Goal: Task Accomplishment & Management: Complete application form

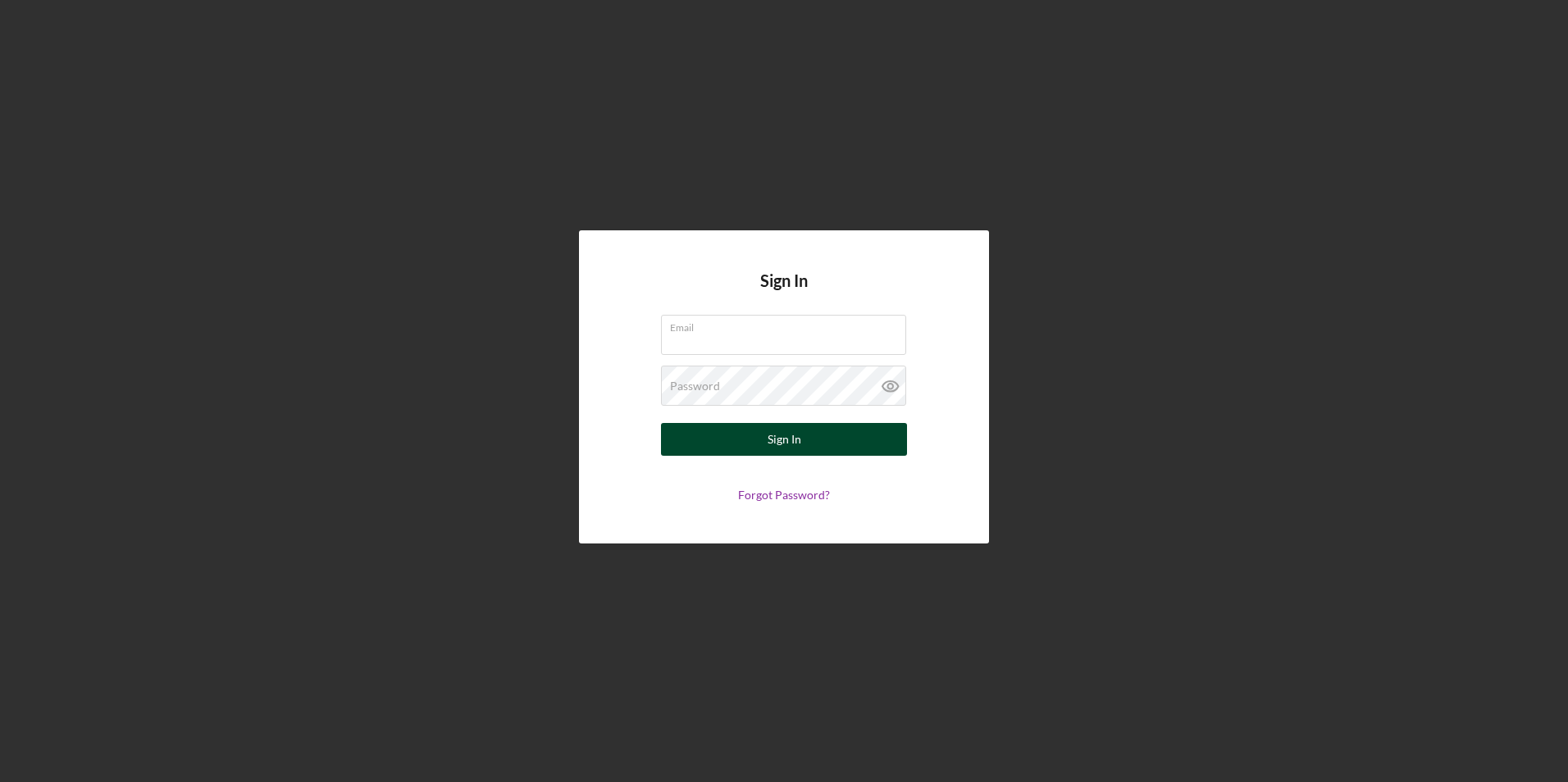
type input "[PERSON_NAME][EMAIL_ADDRESS][PERSON_NAME][DOMAIN_NAME]"
click at [781, 440] on div "Sign In" at bounding box center [784, 440] width 34 height 33
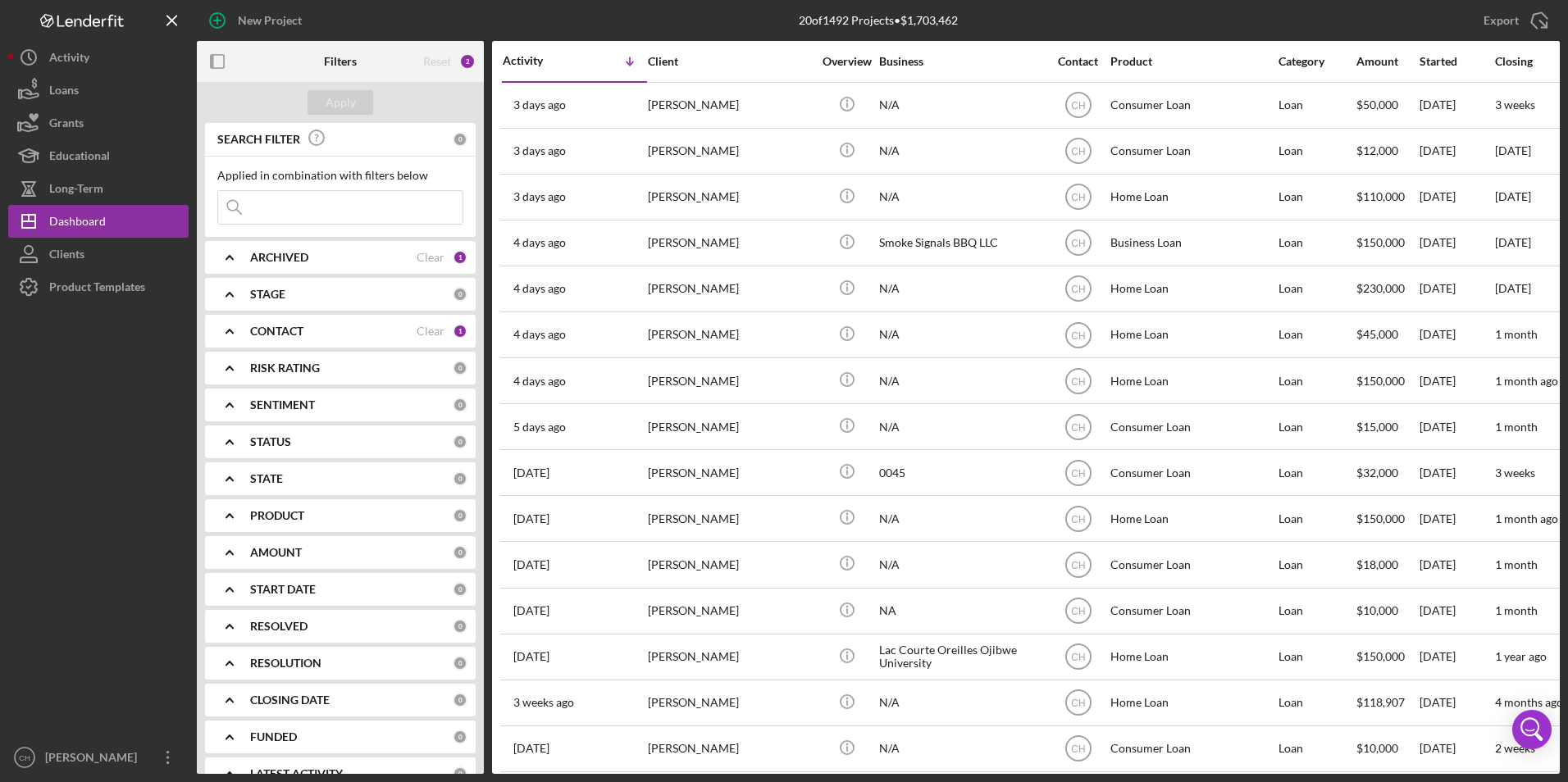
click at [285, 325] on b "CONTACT" at bounding box center [277, 331] width 54 height 13
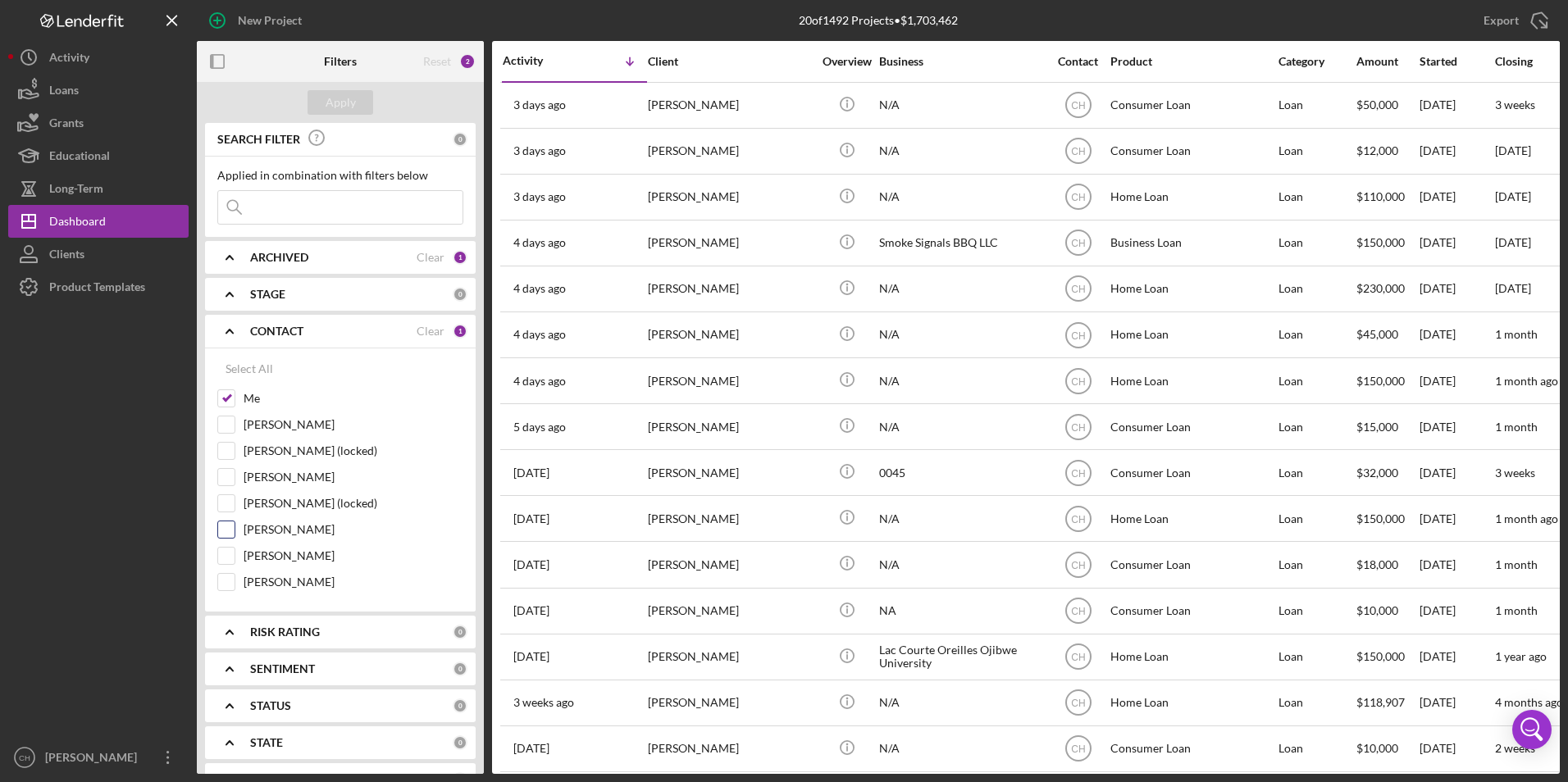
click at [228, 525] on input "[PERSON_NAME]" at bounding box center [226, 529] width 16 height 16
checkbox input "true"
click at [339, 100] on div "Apply" at bounding box center [341, 102] width 30 height 24
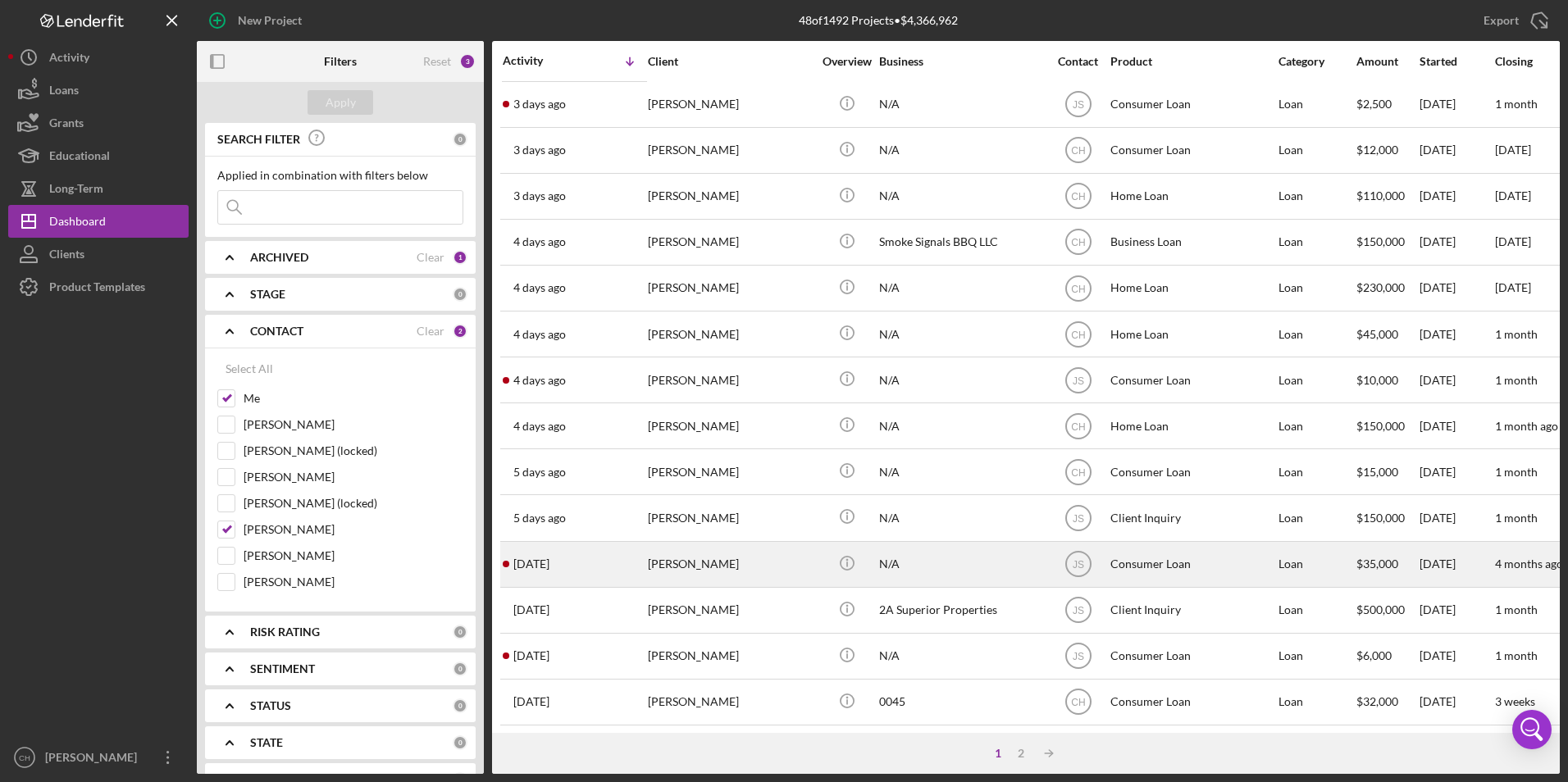
scroll to position [82, 0]
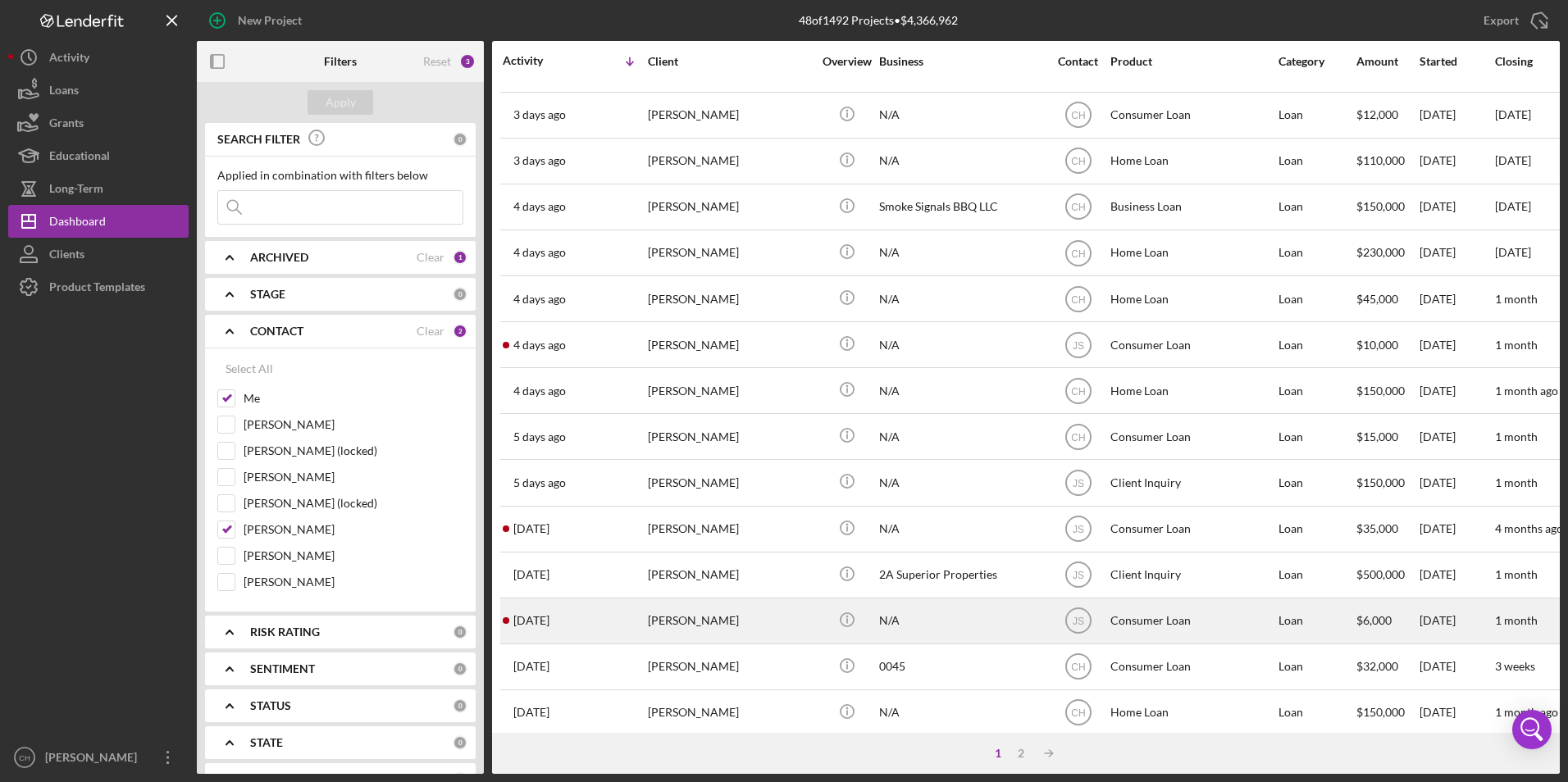
click at [675, 614] on div "[PERSON_NAME]" at bounding box center [730, 621] width 164 height 43
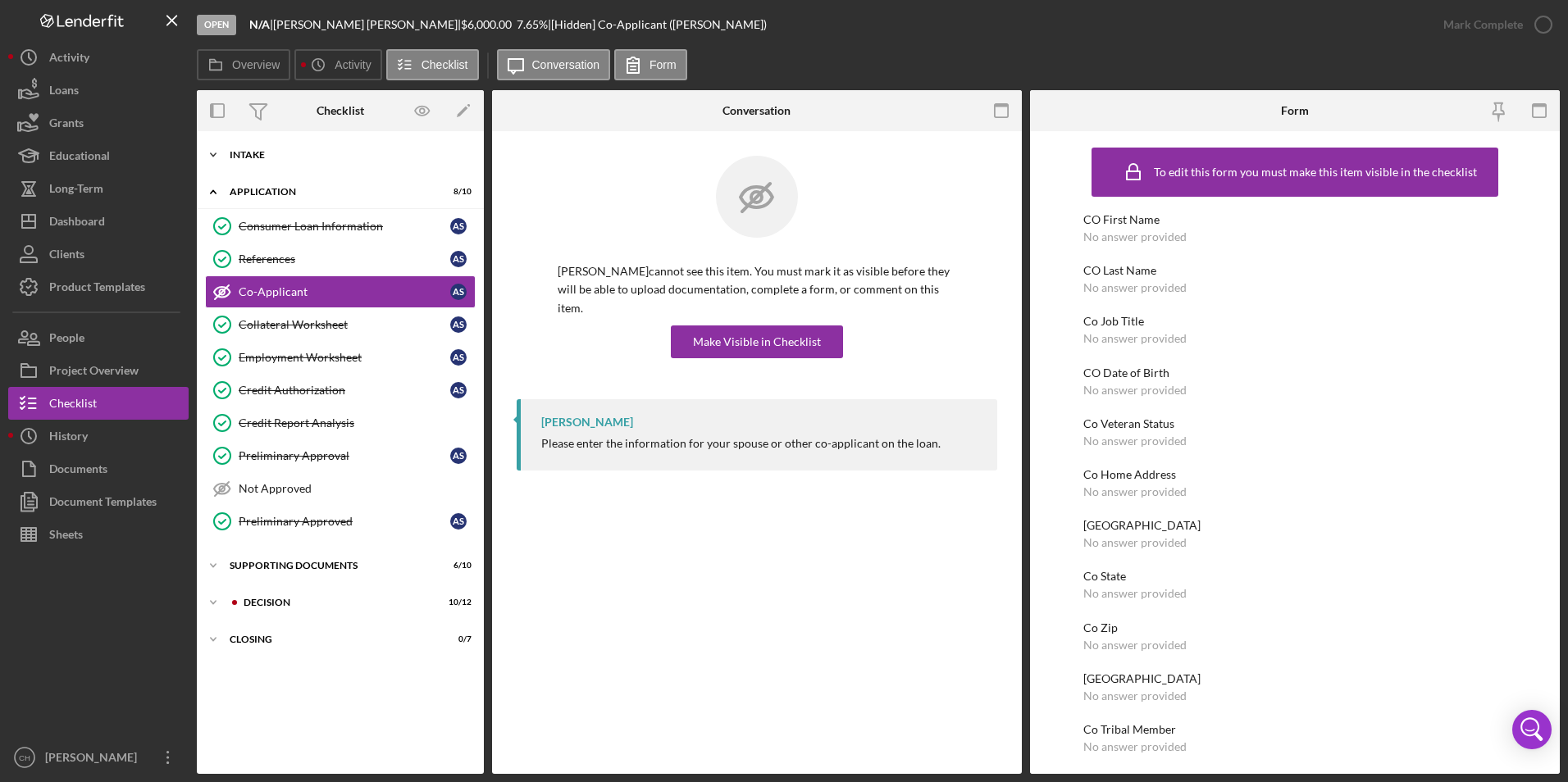
click at [248, 156] on div "Intake" at bounding box center [347, 155] width 233 height 10
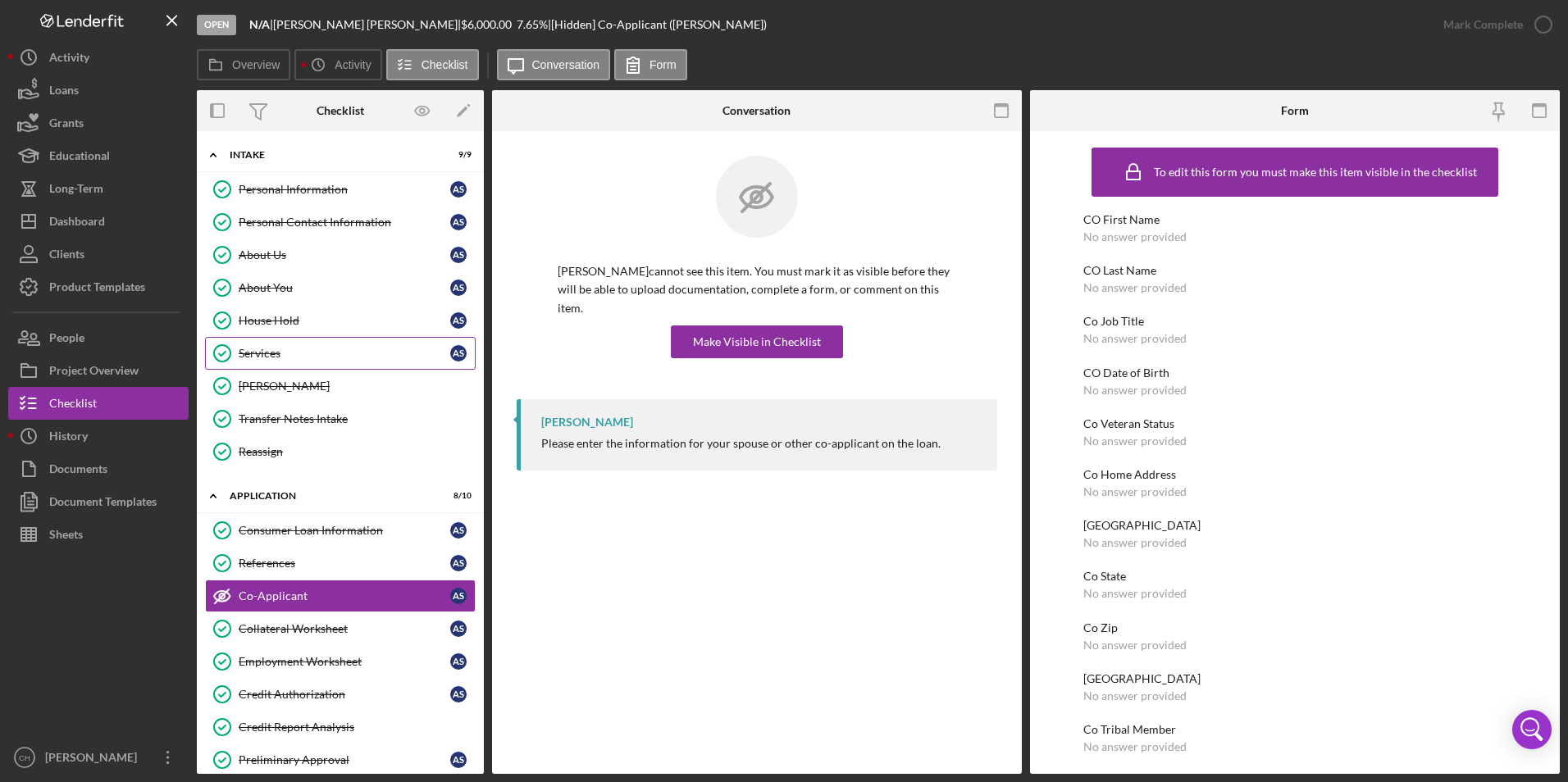
click at [272, 351] on div "Services" at bounding box center [344, 353] width 212 height 13
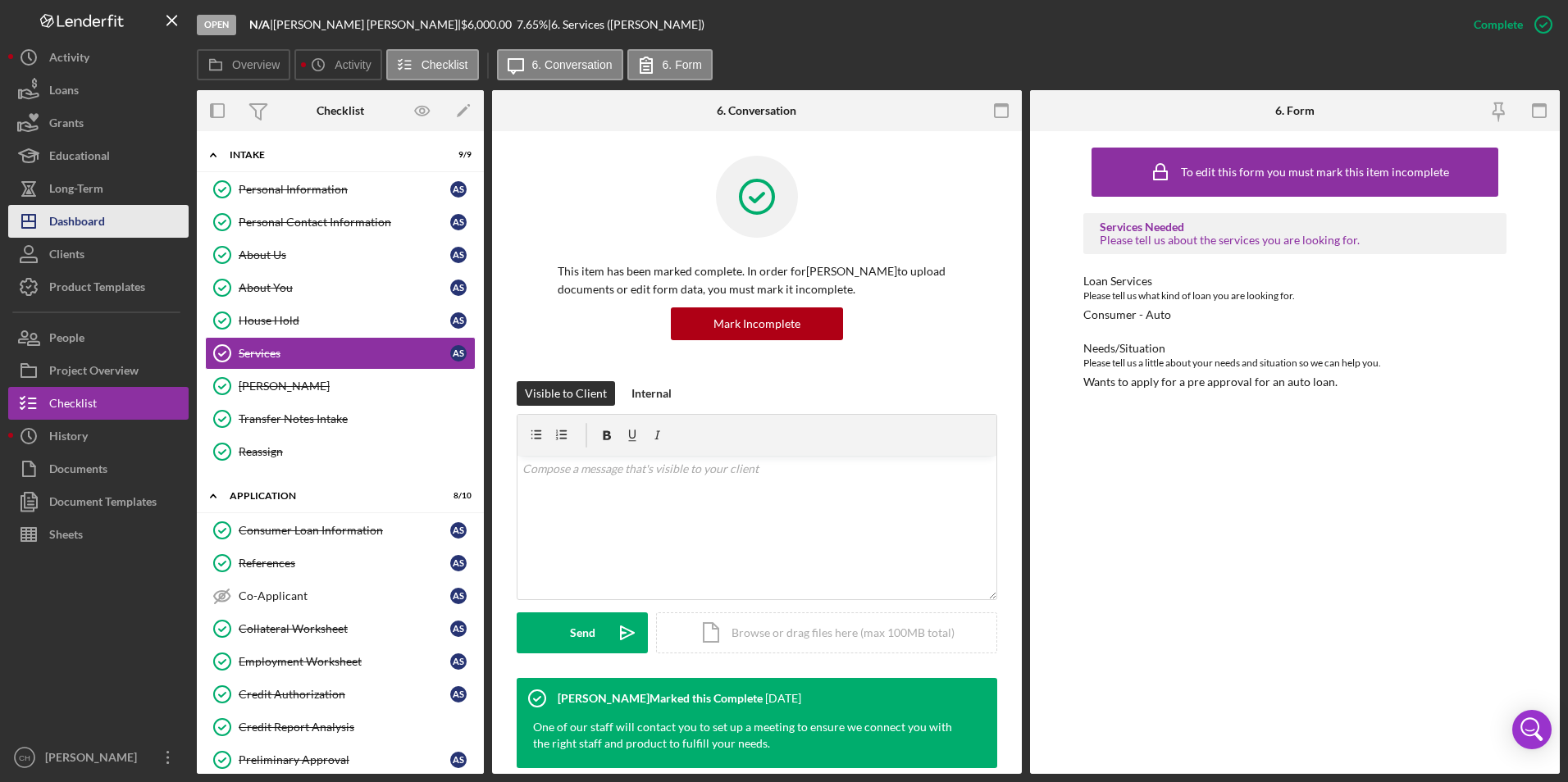
click at [85, 223] on div "Dashboard" at bounding box center [77, 223] width 56 height 37
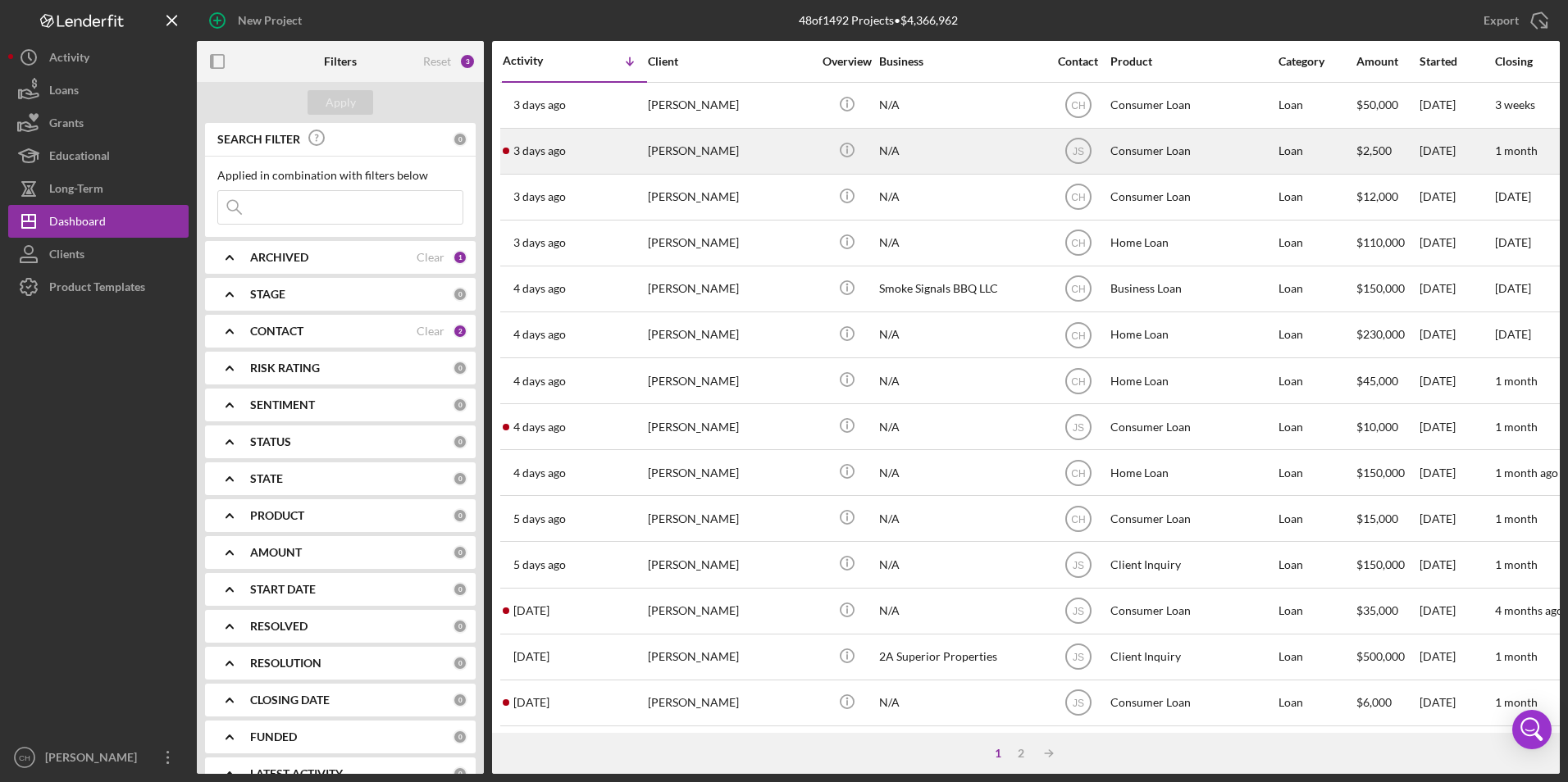
click at [535, 156] on time "3 days ago" at bounding box center [539, 150] width 53 height 13
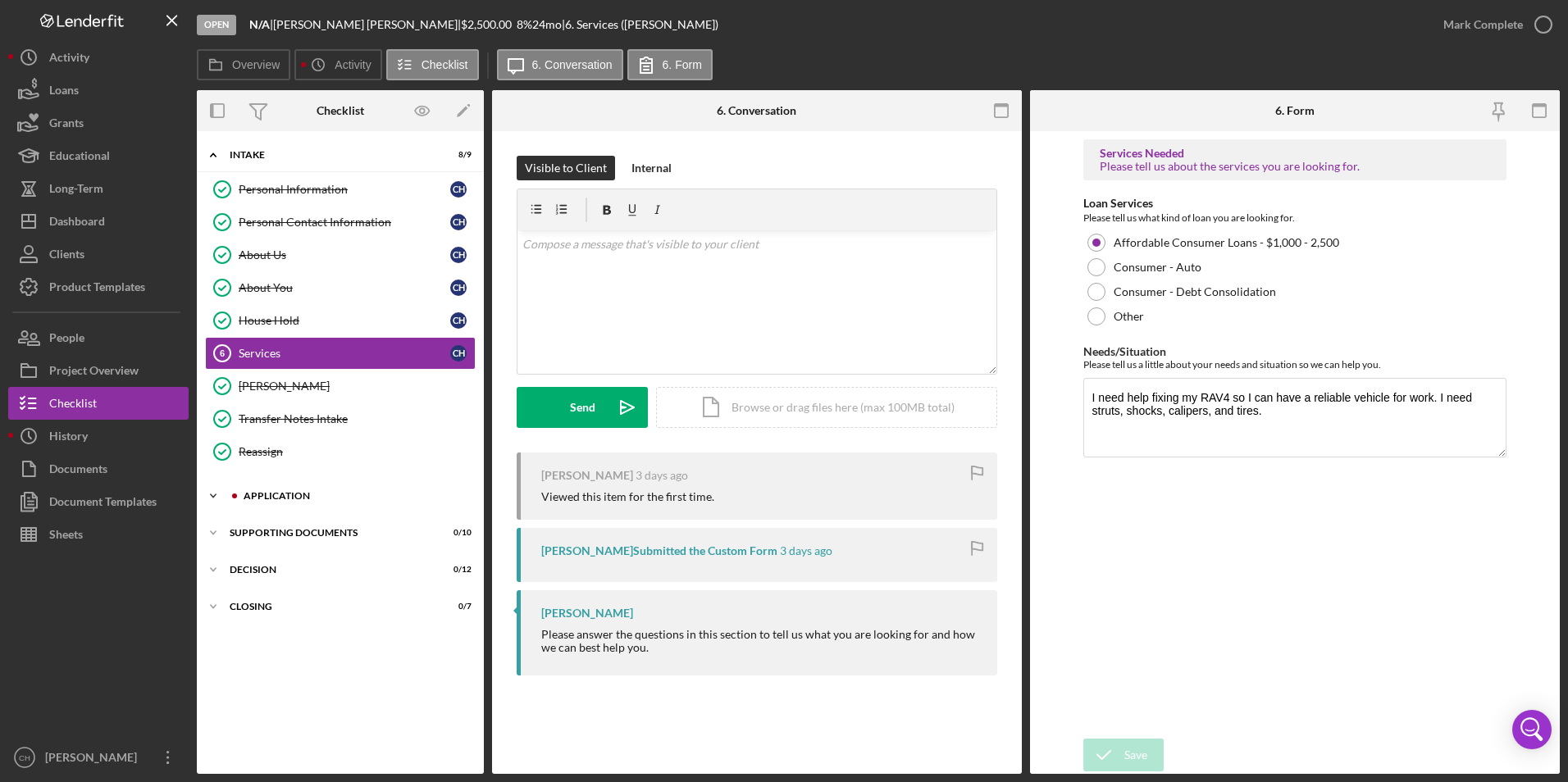
click at [259, 495] on div "Application" at bounding box center [354, 495] width 220 height 10
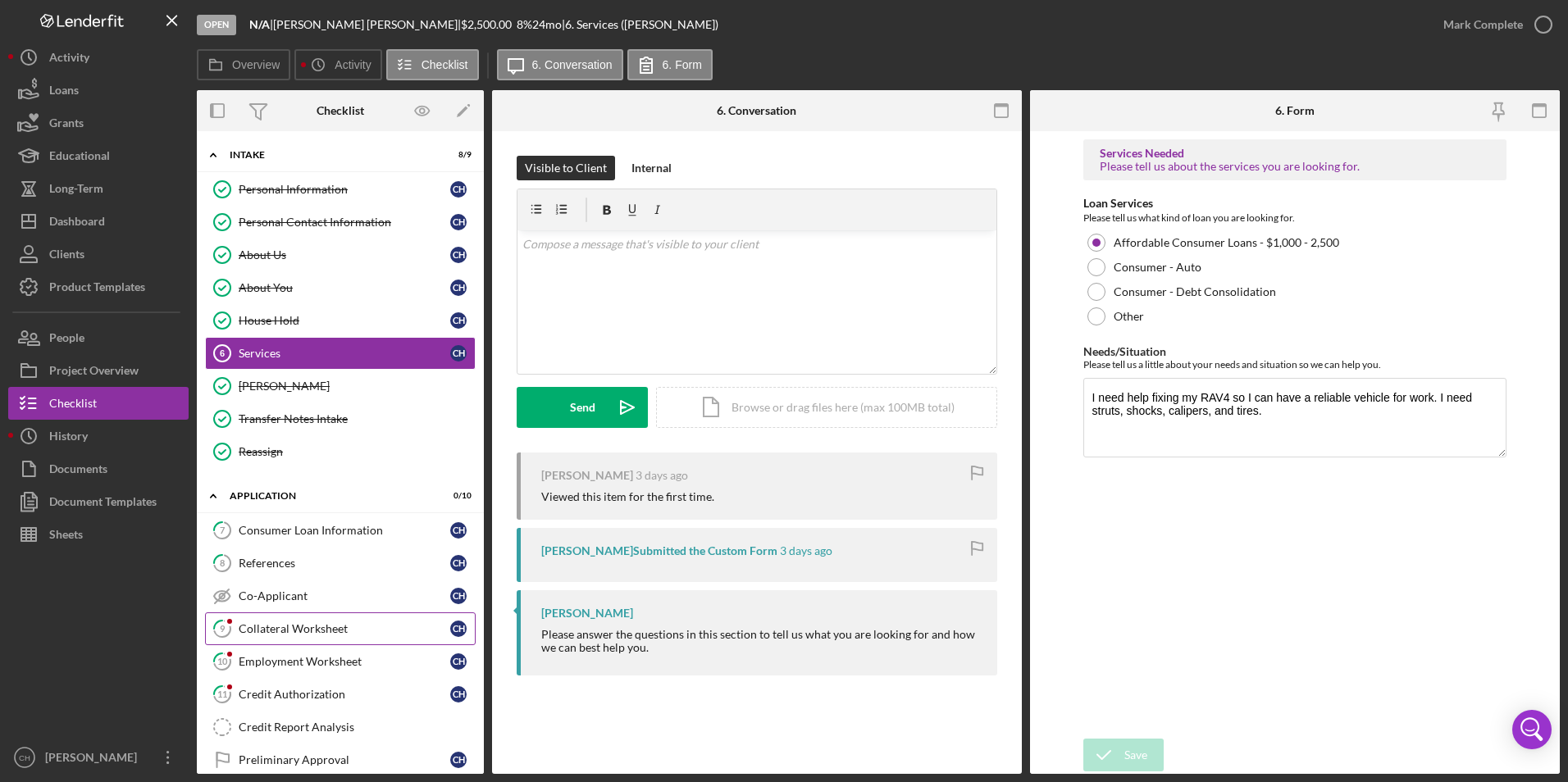
click at [290, 620] on link "9 Collateral Worksheet C H" at bounding box center [340, 629] width 271 height 33
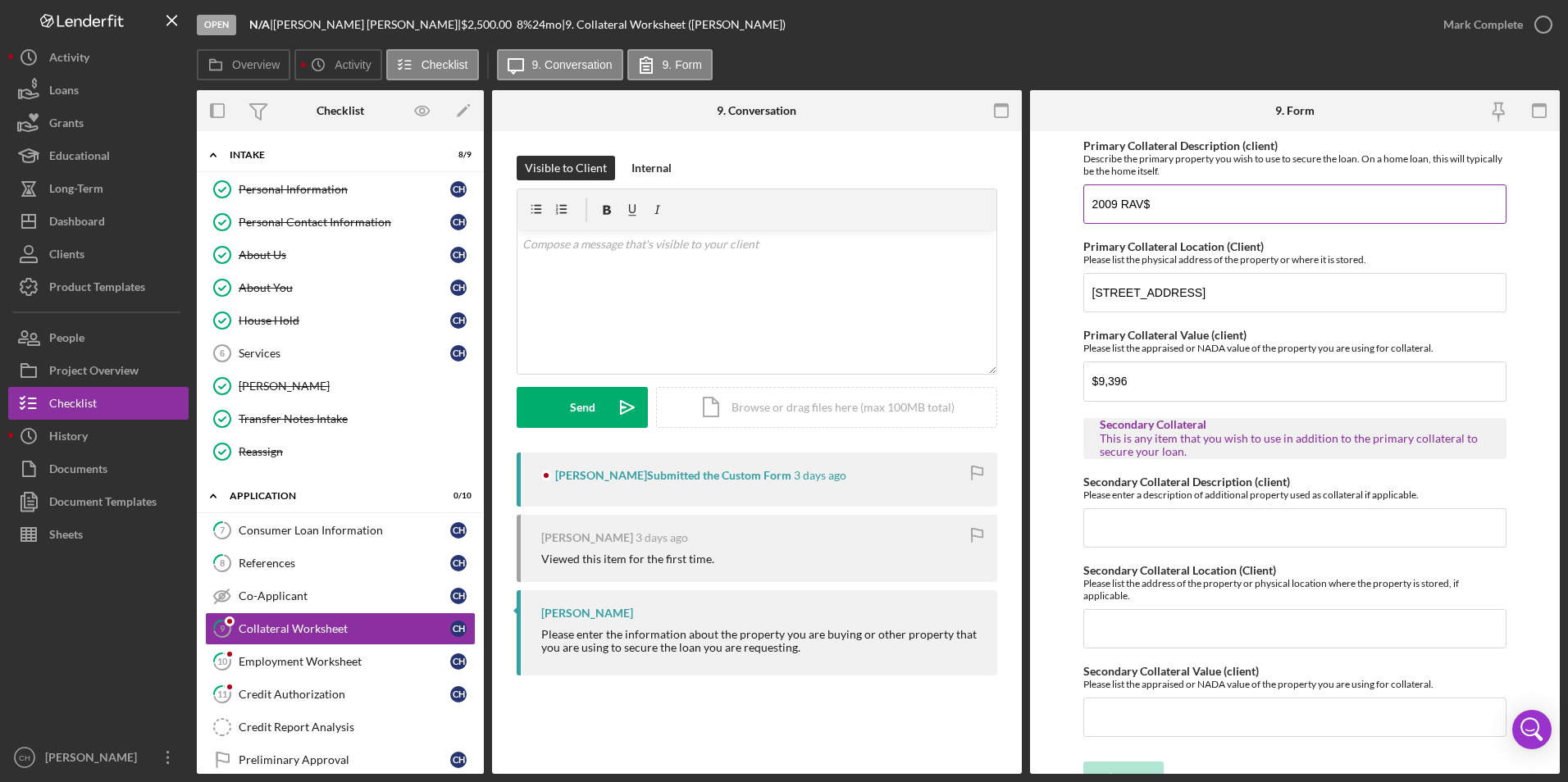
click at [1154, 209] on input "2009 RAV$" at bounding box center [1295, 204] width 424 height 40
type input "2009 RAV4"
click at [306, 655] on div "Employment Worksheet" at bounding box center [344, 661] width 212 height 13
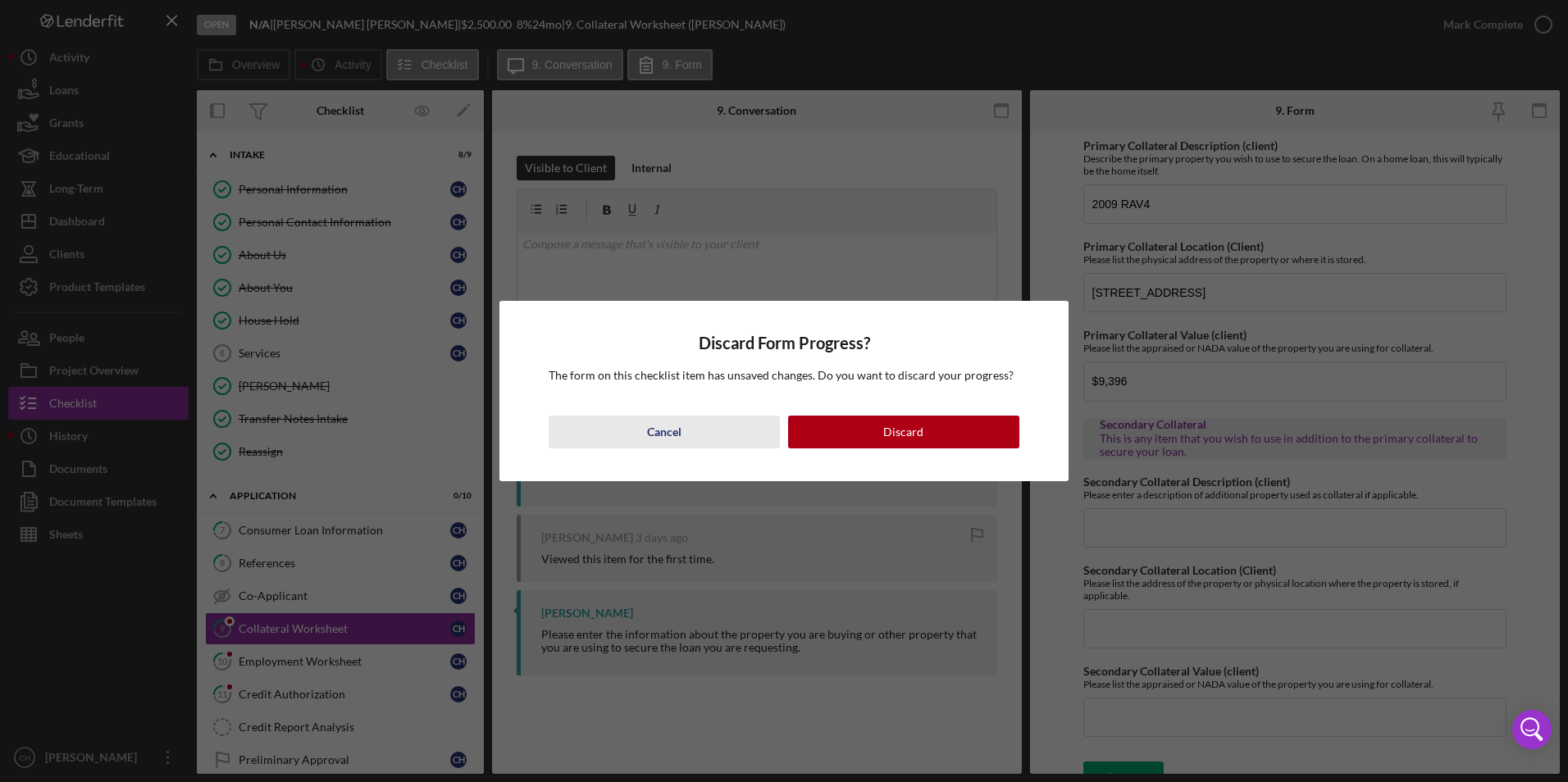
click at [664, 433] on div "Cancel" at bounding box center [665, 432] width 35 height 33
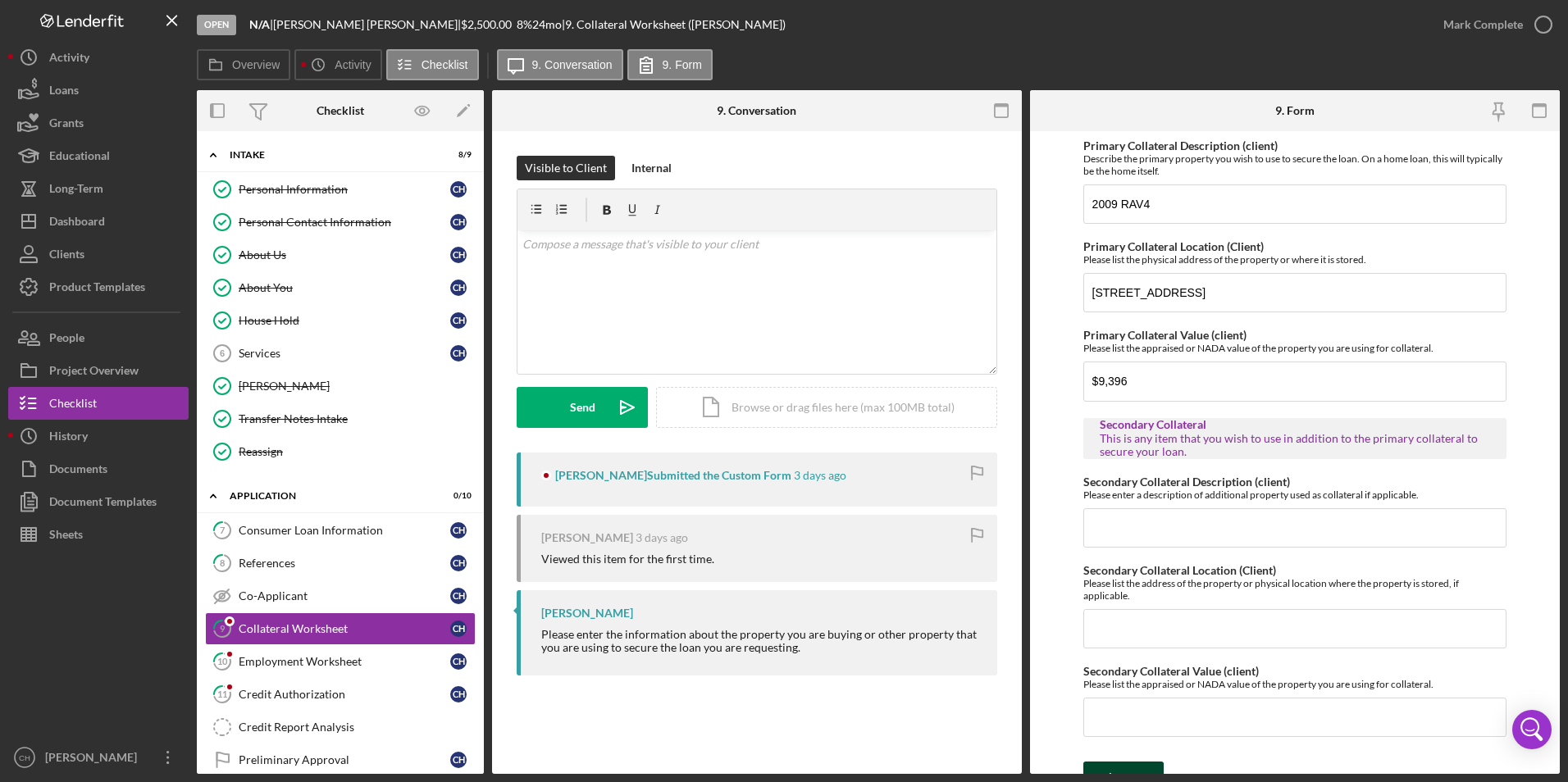
click at [1131, 767] on div "Save" at bounding box center [1136, 779] width 23 height 33
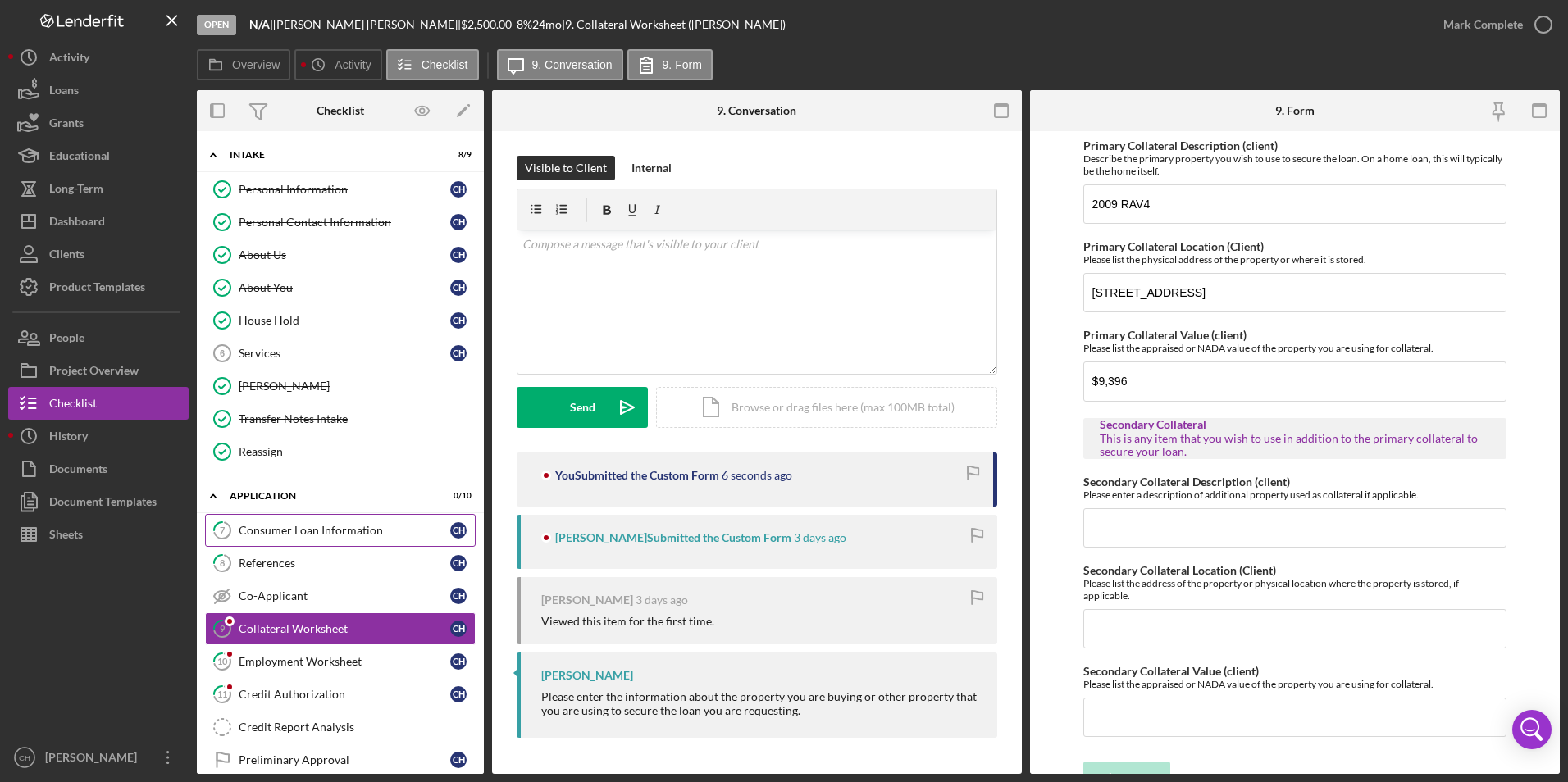
click at [287, 535] on div "Consumer Loan Information" at bounding box center [344, 530] width 212 height 13
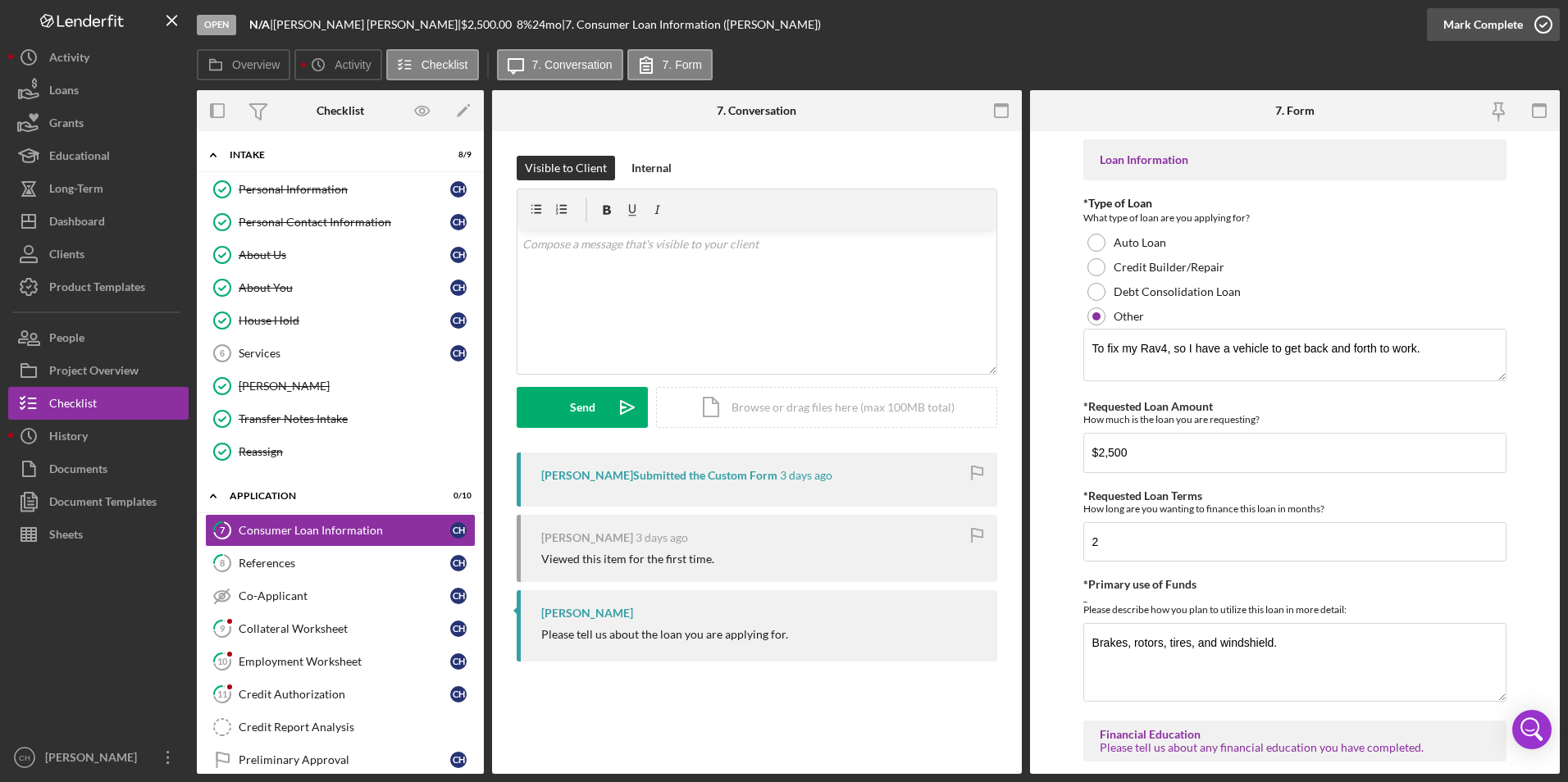
click at [1510, 27] on div "Mark Complete" at bounding box center [1483, 24] width 80 height 33
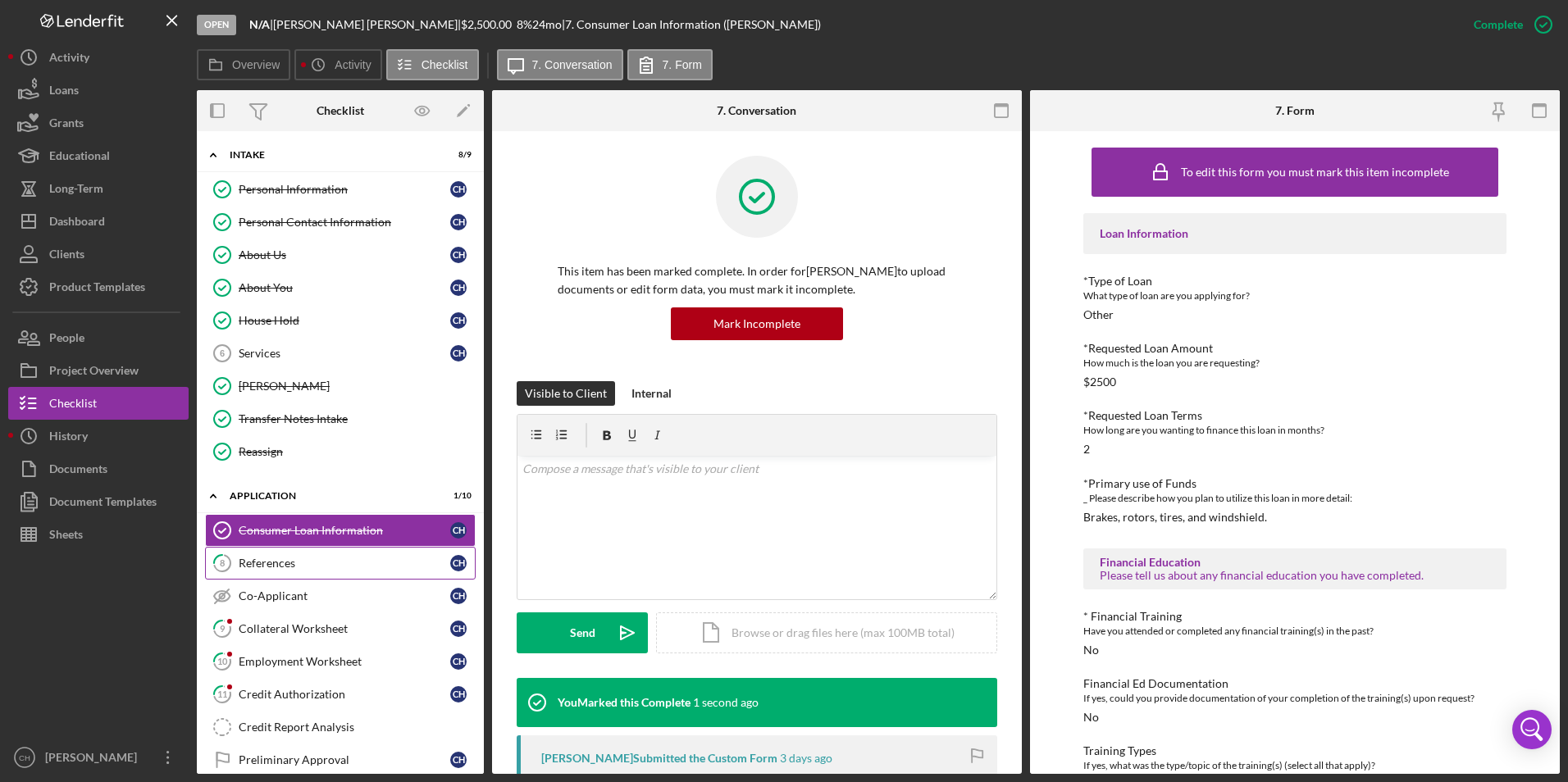
click at [315, 555] on link "8 References C H" at bounding box center [340, 563] width 271 height 33
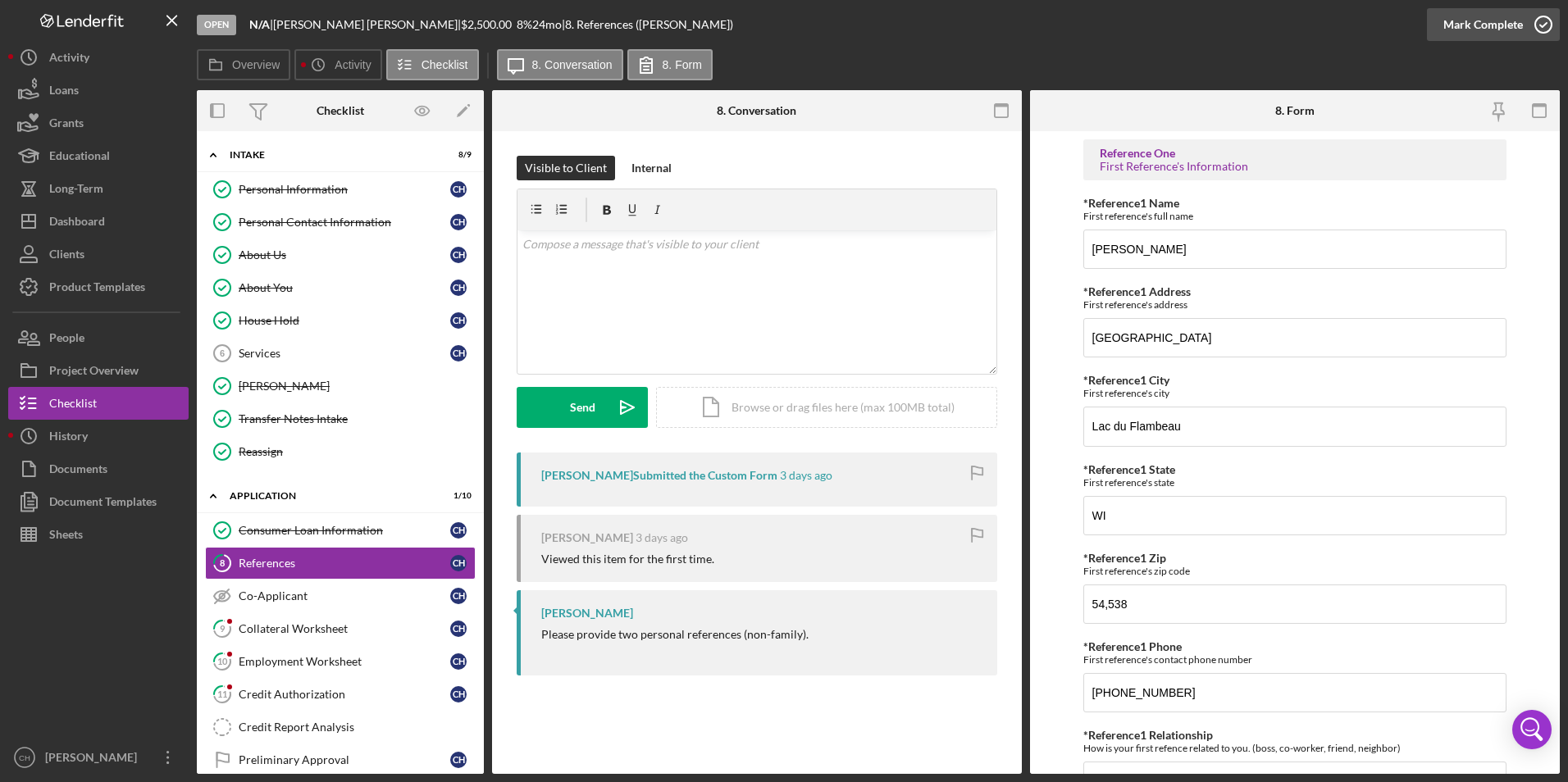
click at [1483, 22] on div "Mark Complete" at bounding box center [1483, 24] width 80 height 33
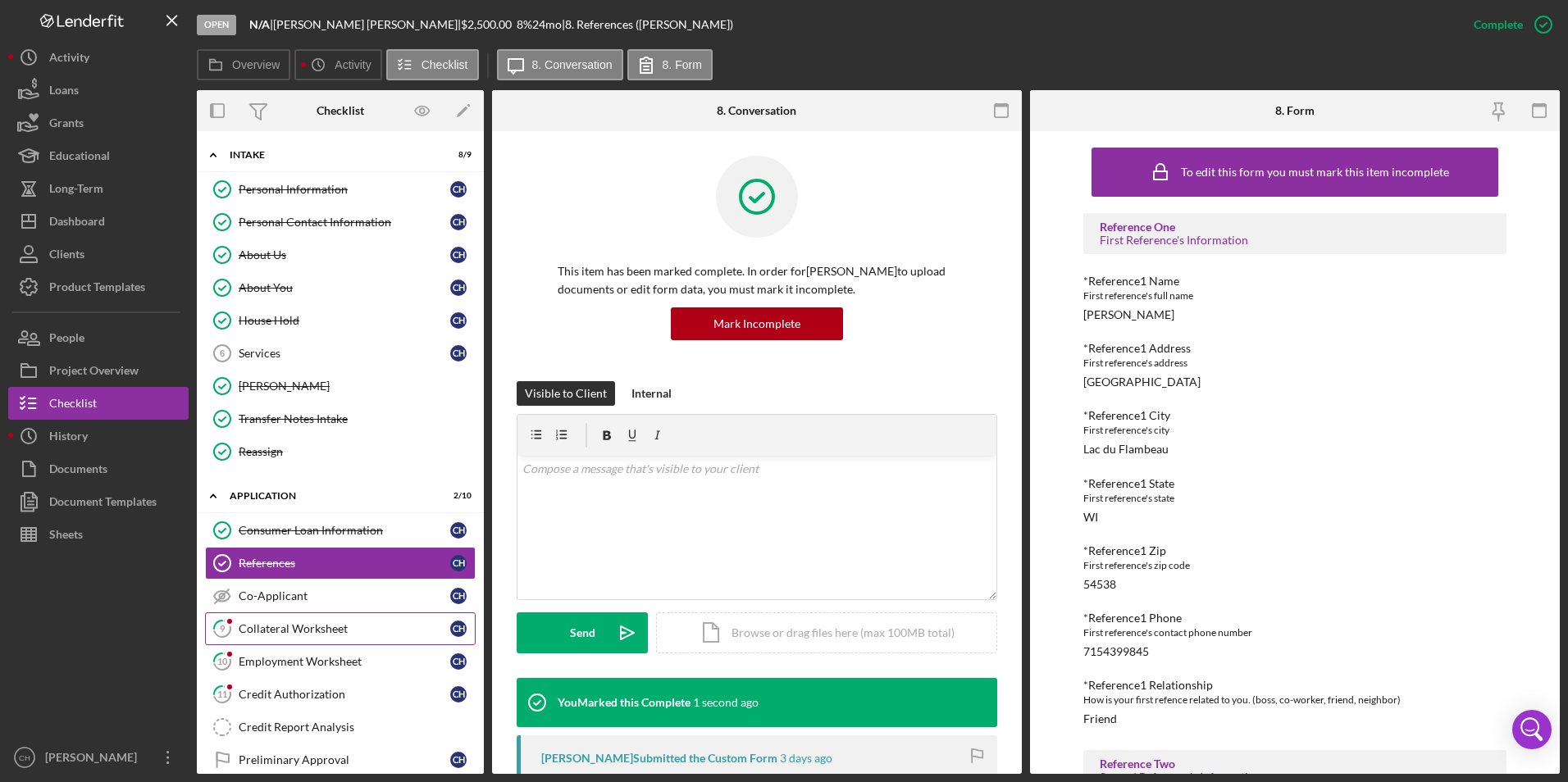
click at [262, 626] on div "Collateral Worksheet" at bounding box center [344, 628] width 212 height 13
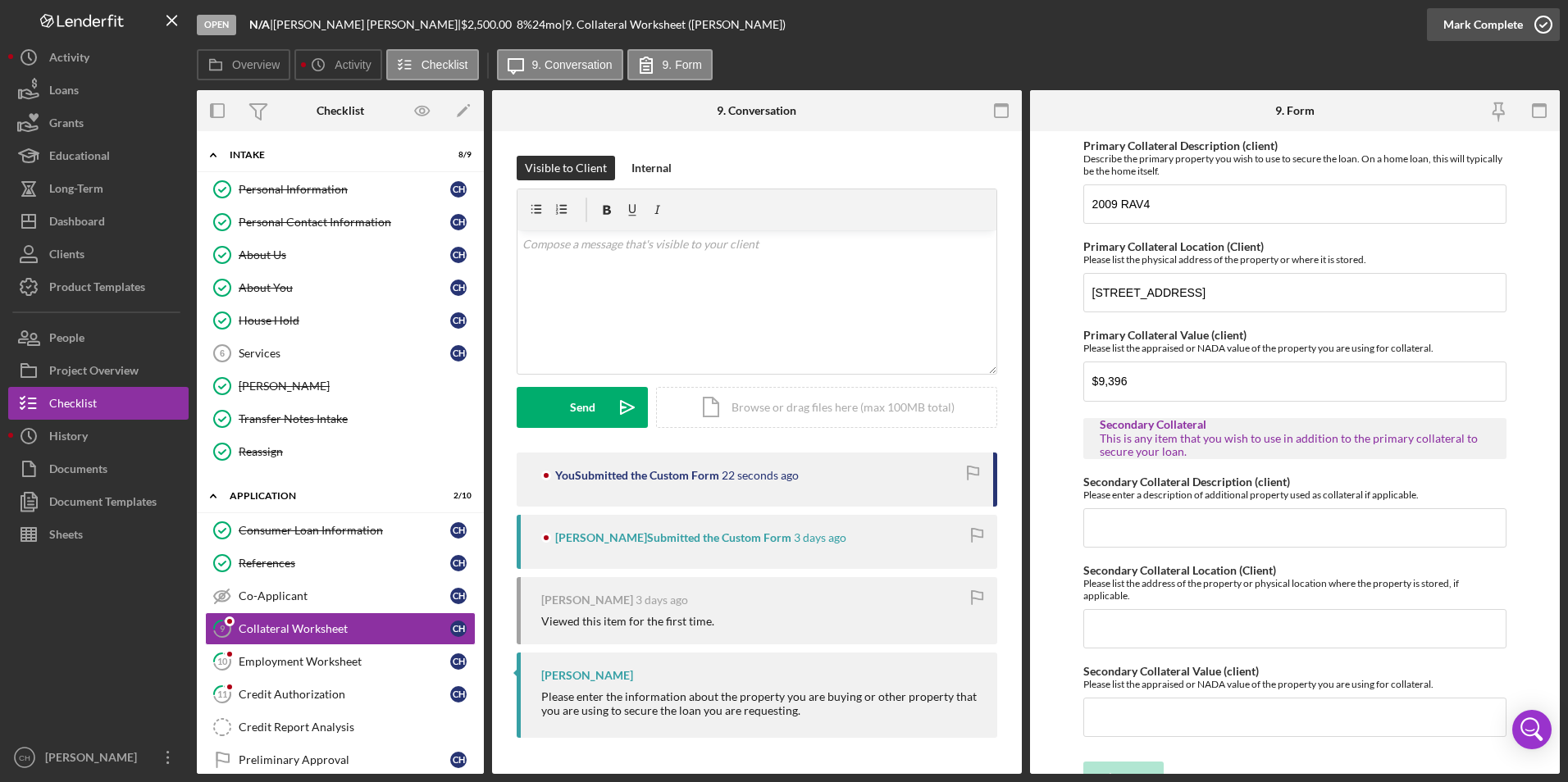
click at [1443, 26] on button "Mark Complete" at bounding box center [1494, 24] width 133 height 33
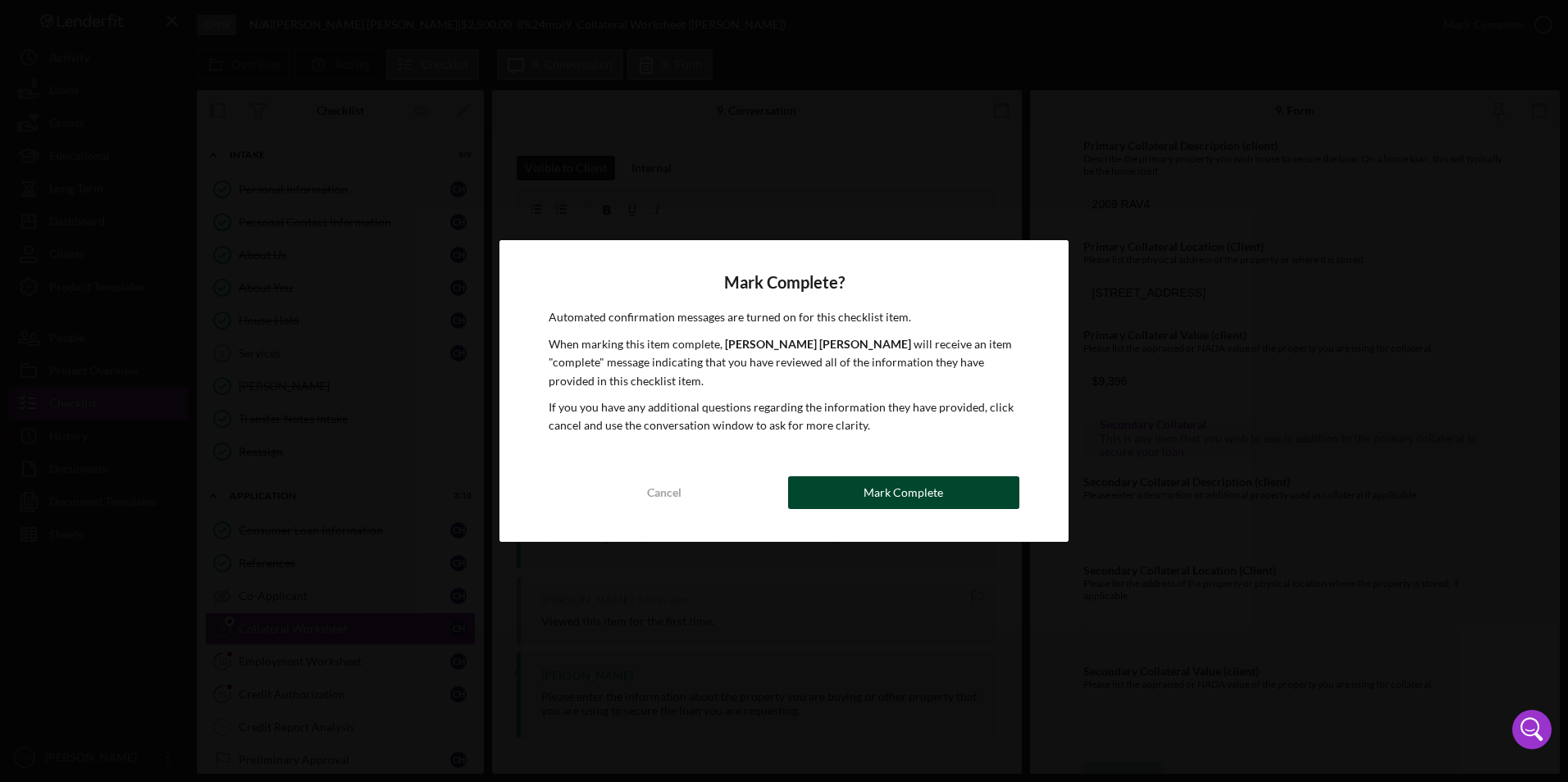
click at [890, 505] on div "Mark Complete" at bounding box center [903, 493] width 80 height 33
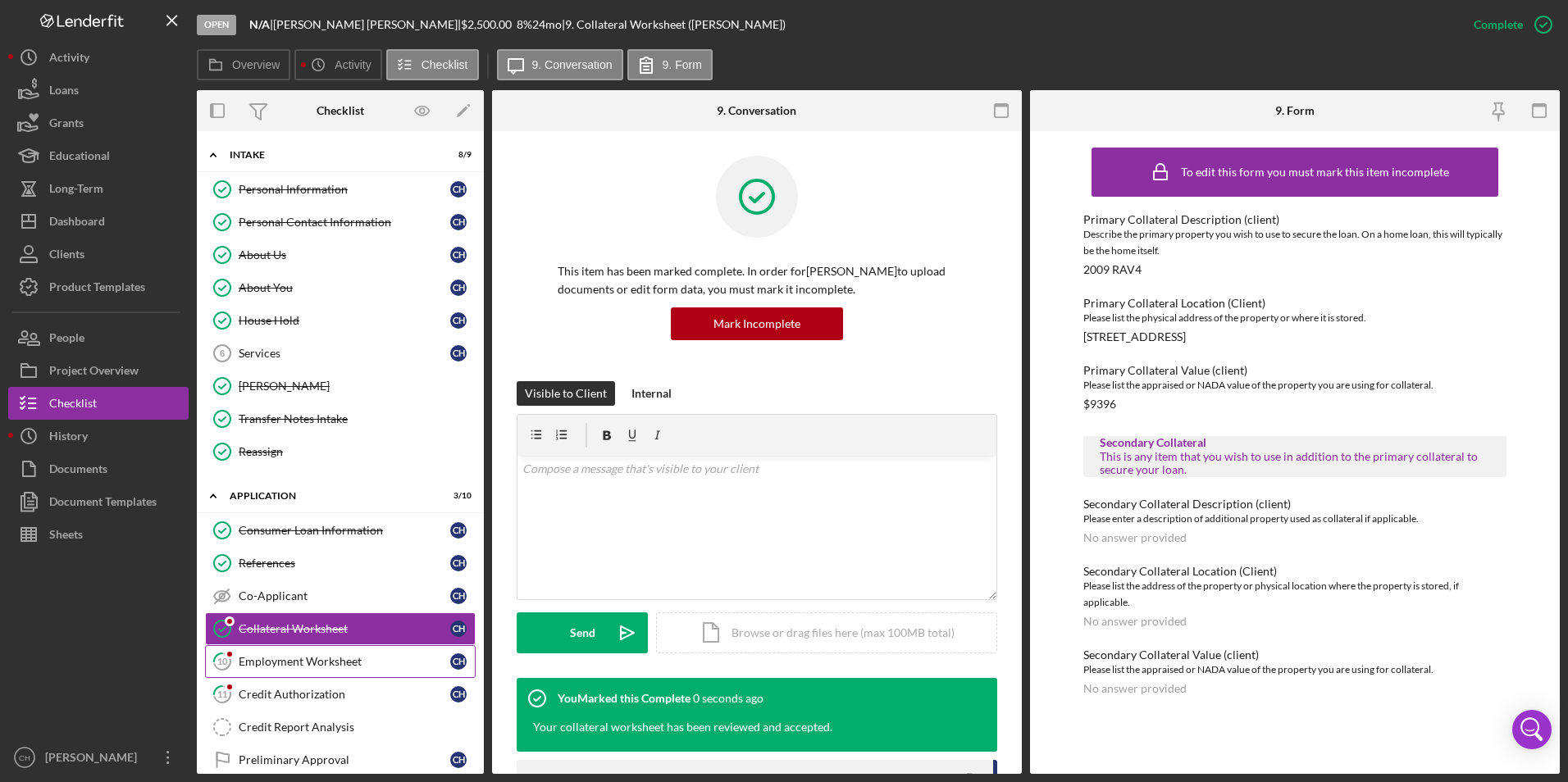
click at [324, 674] on link "10 Employment Worksheet C H" at bounding box center [340, 662] width 271 height 33
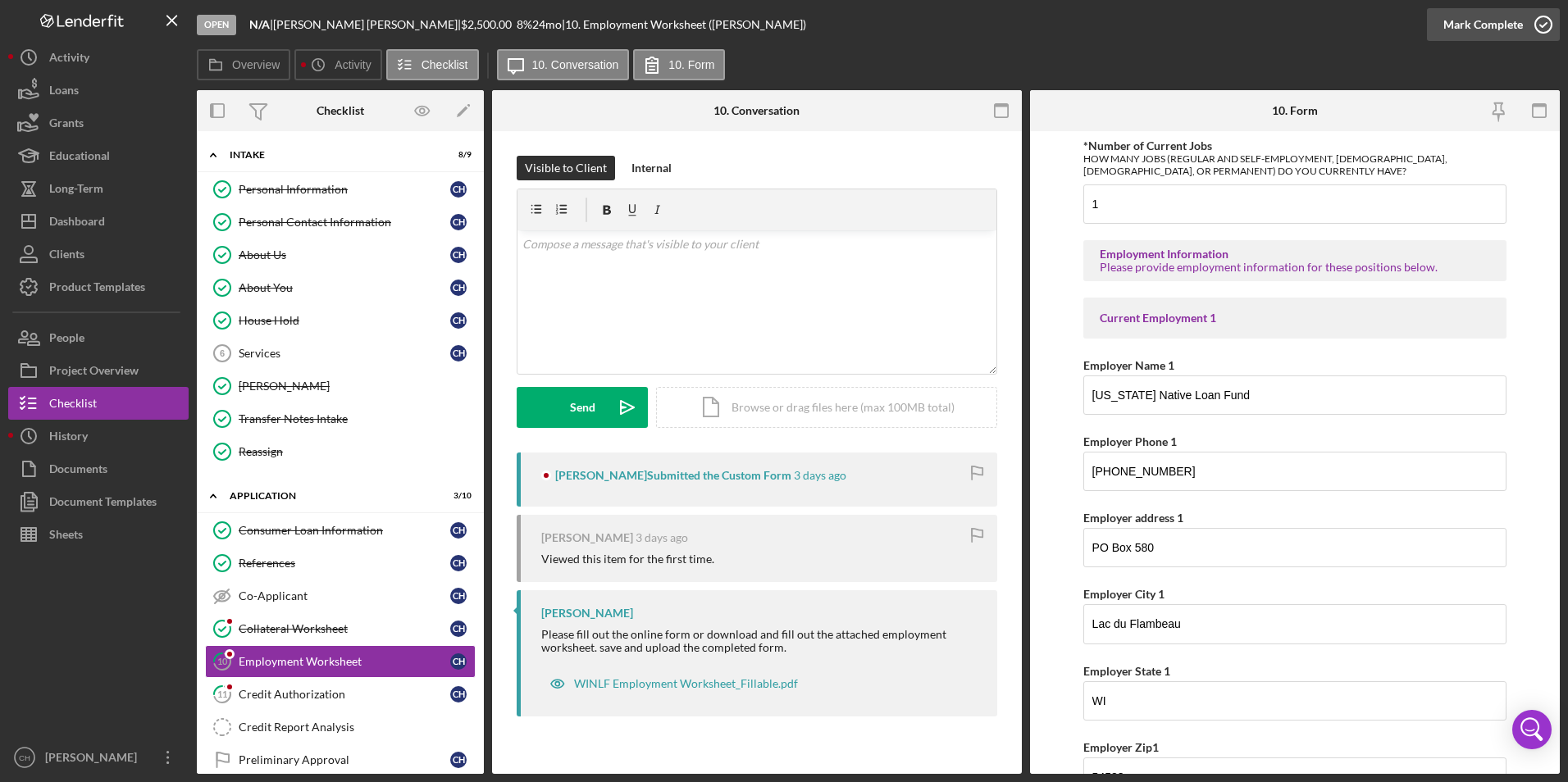
click at [1482, 23] on div "Mark Complete" at bounding box center [1483, 24] width 80 height 33
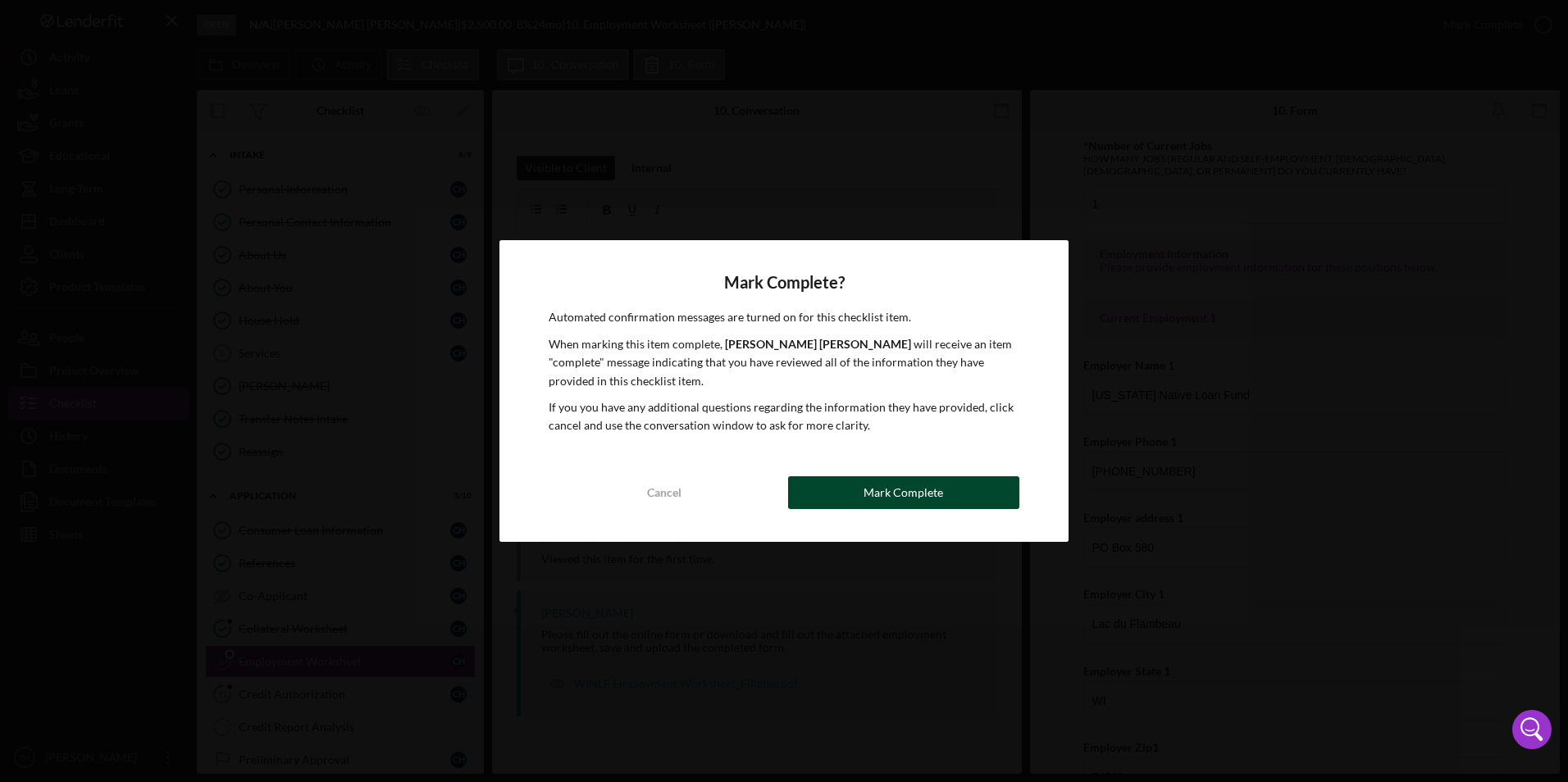
click at [862, 500] on button "Mark Complete" at bounding box center [904, 493] width 232 height 33
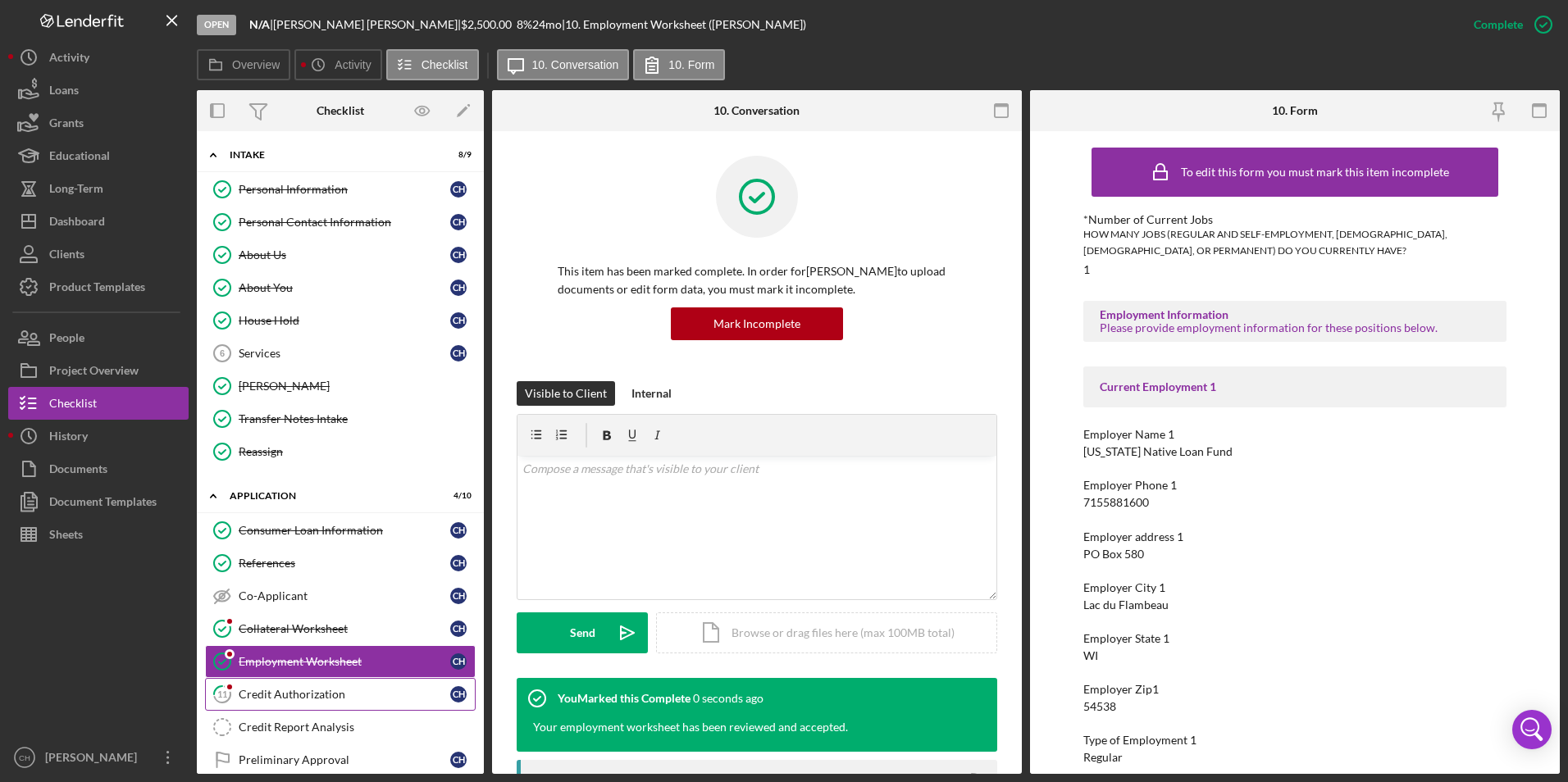
click at [266, 697] on div "Credit Authorization" at bounding box center [344, 694] width 212 height 13
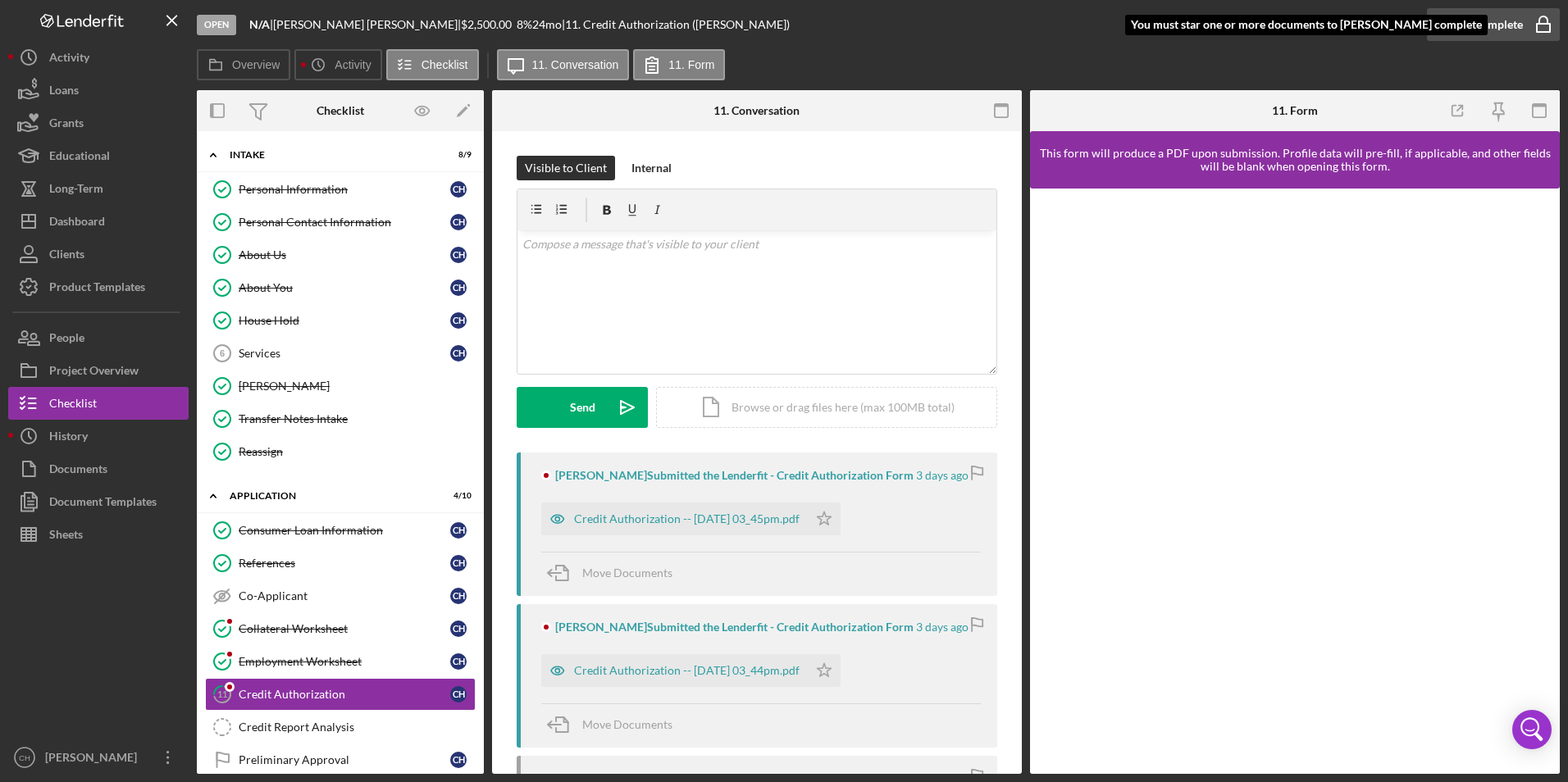
click at [1469, 16] on div "Mark Complete" at bounding box center [1483, 24] width 80 height 33
click at [272, 729] on div "Credit Report Analysis" at bounding box center [356, 727] width 236 height 13
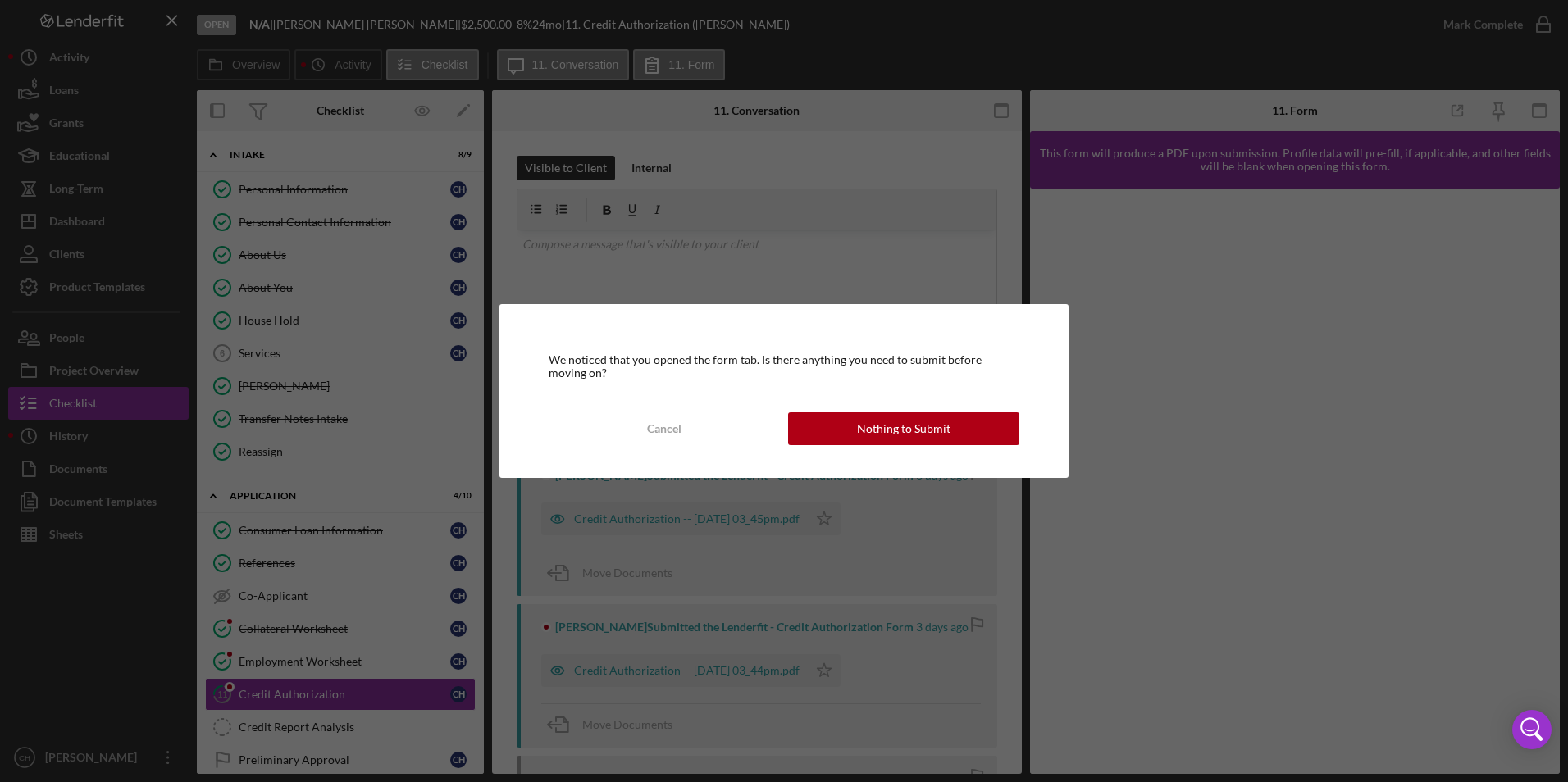
click at [733, 522] on div "We noticed that you opened the form tab. Is there anything you need to submit b…" at bounding box center [784, 391] width 1568 height 782
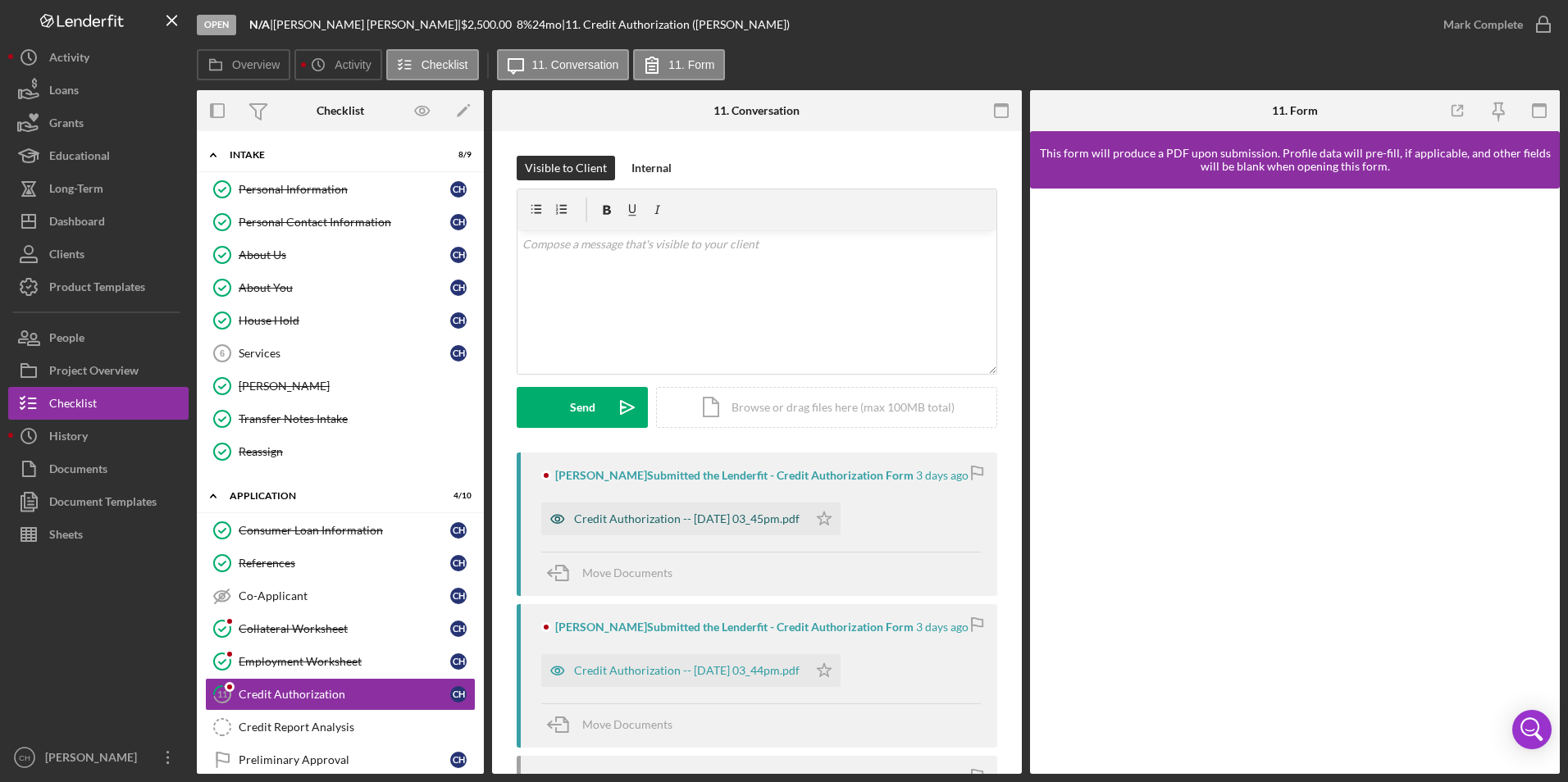
click at [735, 517] on div "Credit Authorization -- [DATE] 03_45pm.pdf" at bounding box center [686, 518] width 226 height 13
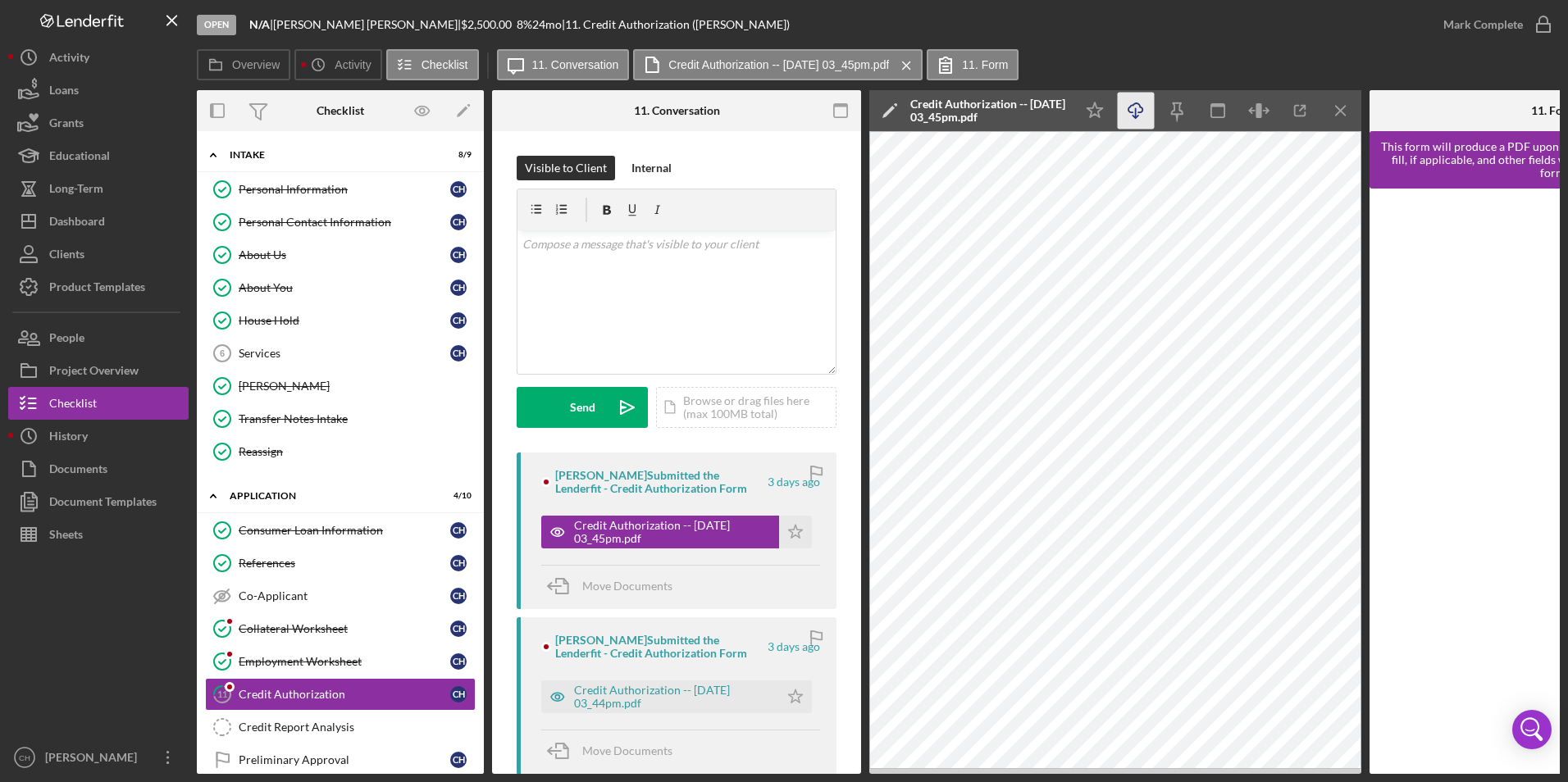
click at [1132, 101] on icon "Icon/Download" at bounding box center [1136, 111] width 37 height 37
click at [789, 537] on polygon "button" at bounding box center [796, 531] width 14 height 13
click at [786, 695] on icon "Icon/Star" at bounding box center [795, 697] width 33 height 33
click at [1482, 24] on div "Mark Complete" at bounding box center [1483, 24] width 80 height 33
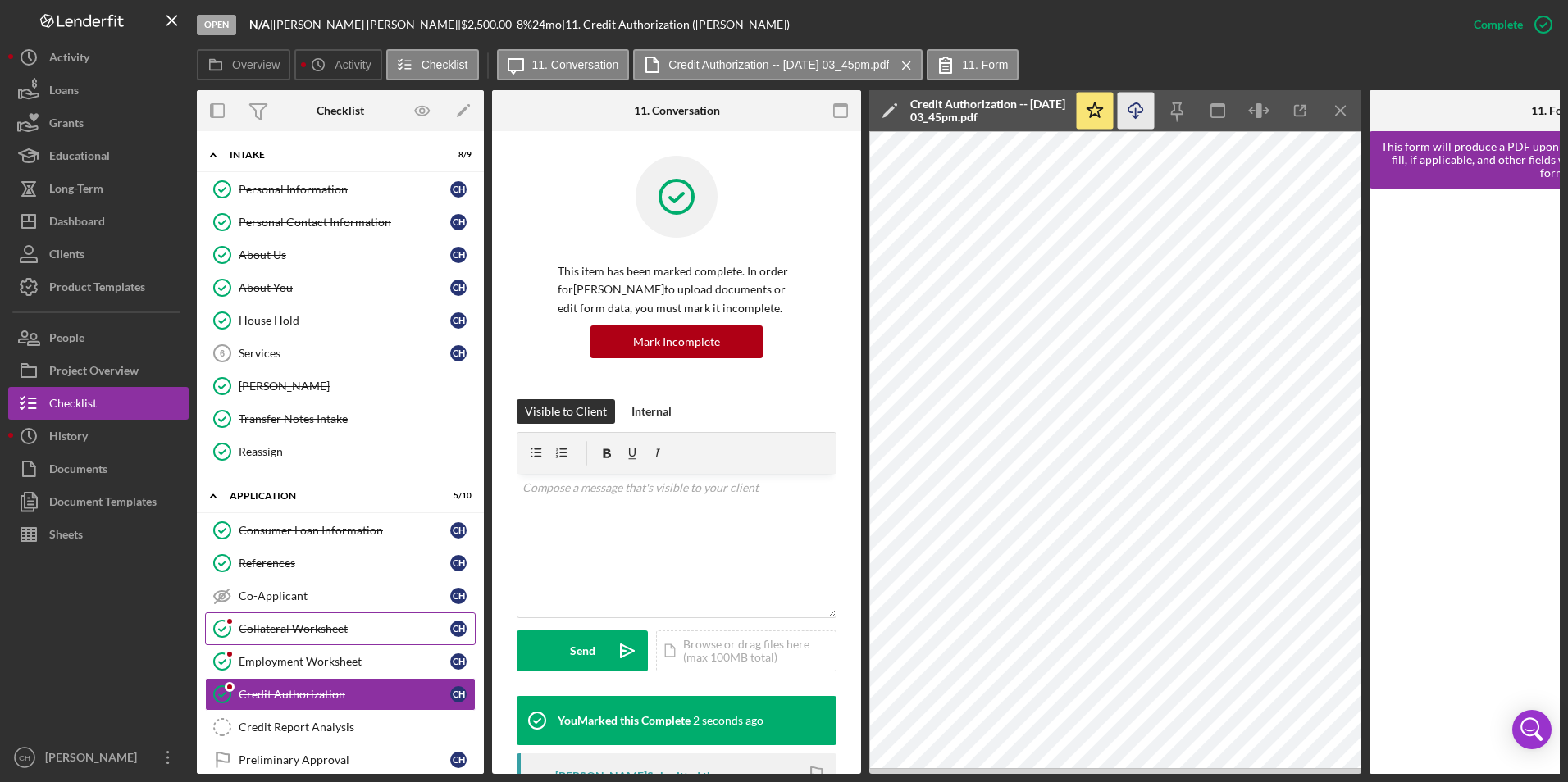
click at [313, 620] on link "Collateral Worksheet Collateral Worksheet C H" at bounding box center [340, 629] width 271 height 33
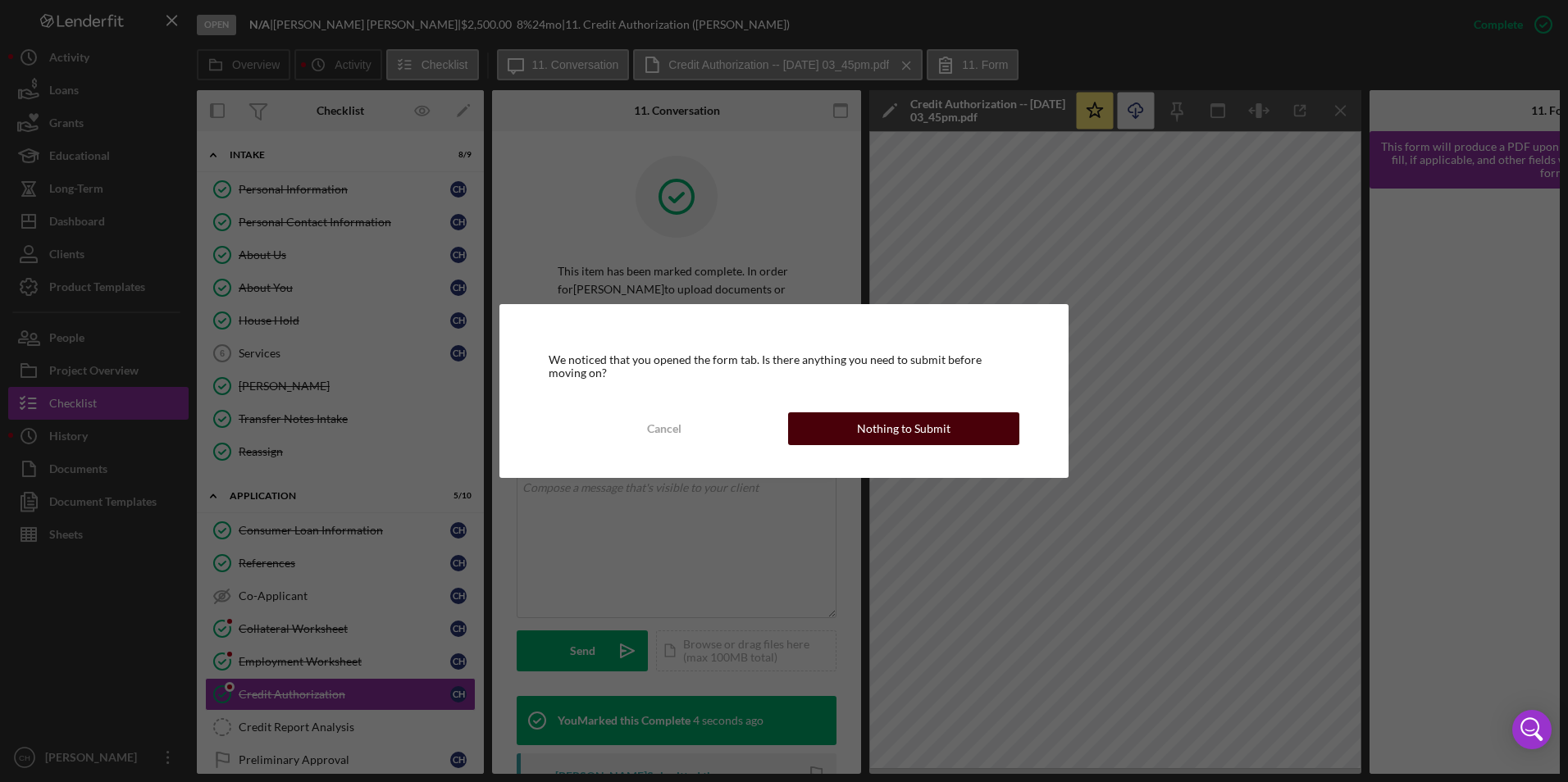
click at [914, 427] on div "Nothing to Submit" at bounding box center [904, 429] width 93 height 33
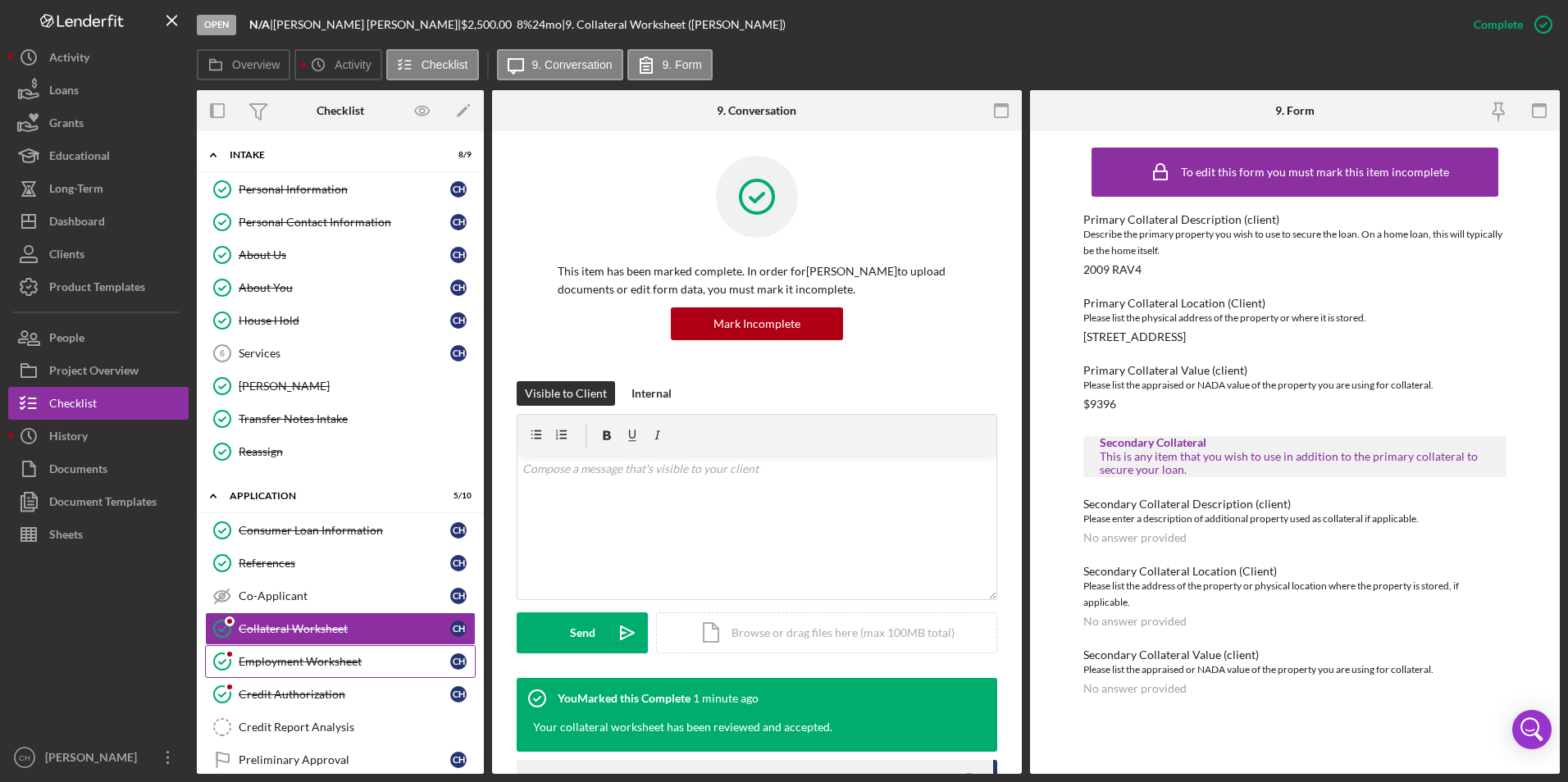
click at [324, 660] on div "Employment Worksheet" at bounding box center [344, 661] width 212 height 13
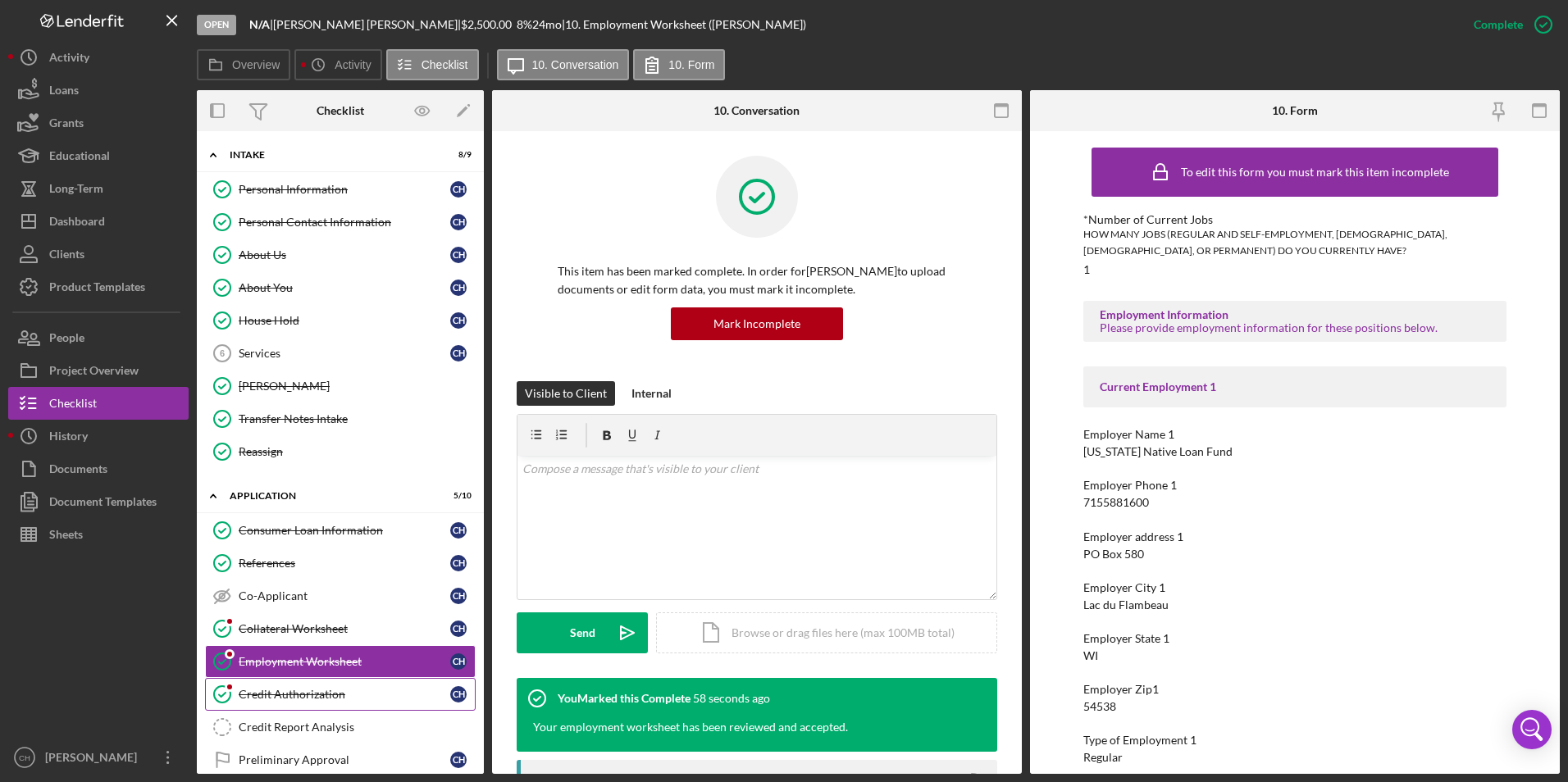
click at [292, 696] on div "Credit Authorization" at bounding box center [344, 694] width 212 height 13
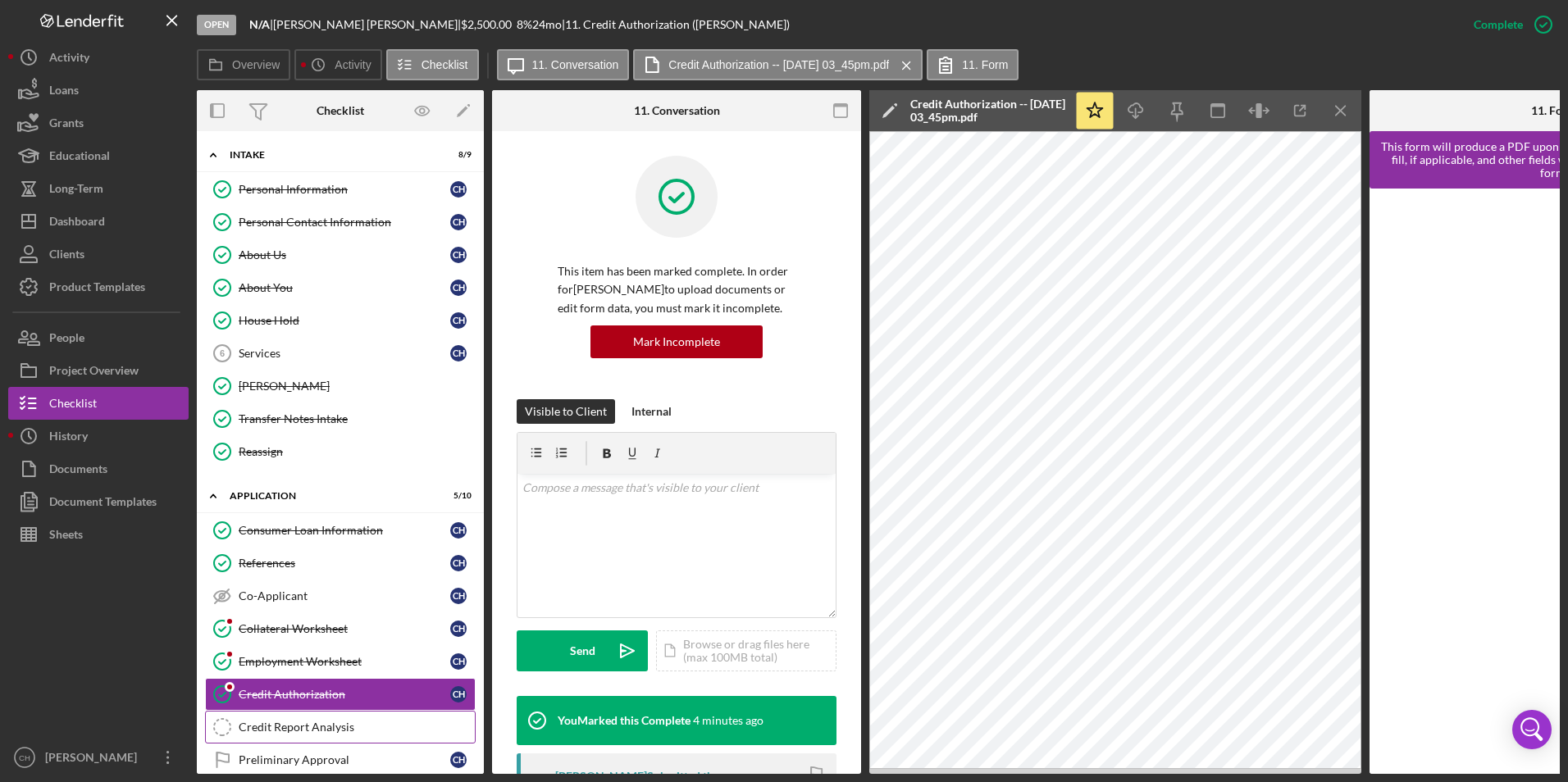
drag, startPoint x: 265, startPoint y: 722, endPoint x: 281, endPoint y: 721, distance: 16.0
click at [265, 722] on div "Credit Report Analysis" at bounding box center [356, 727] width 236 height 13
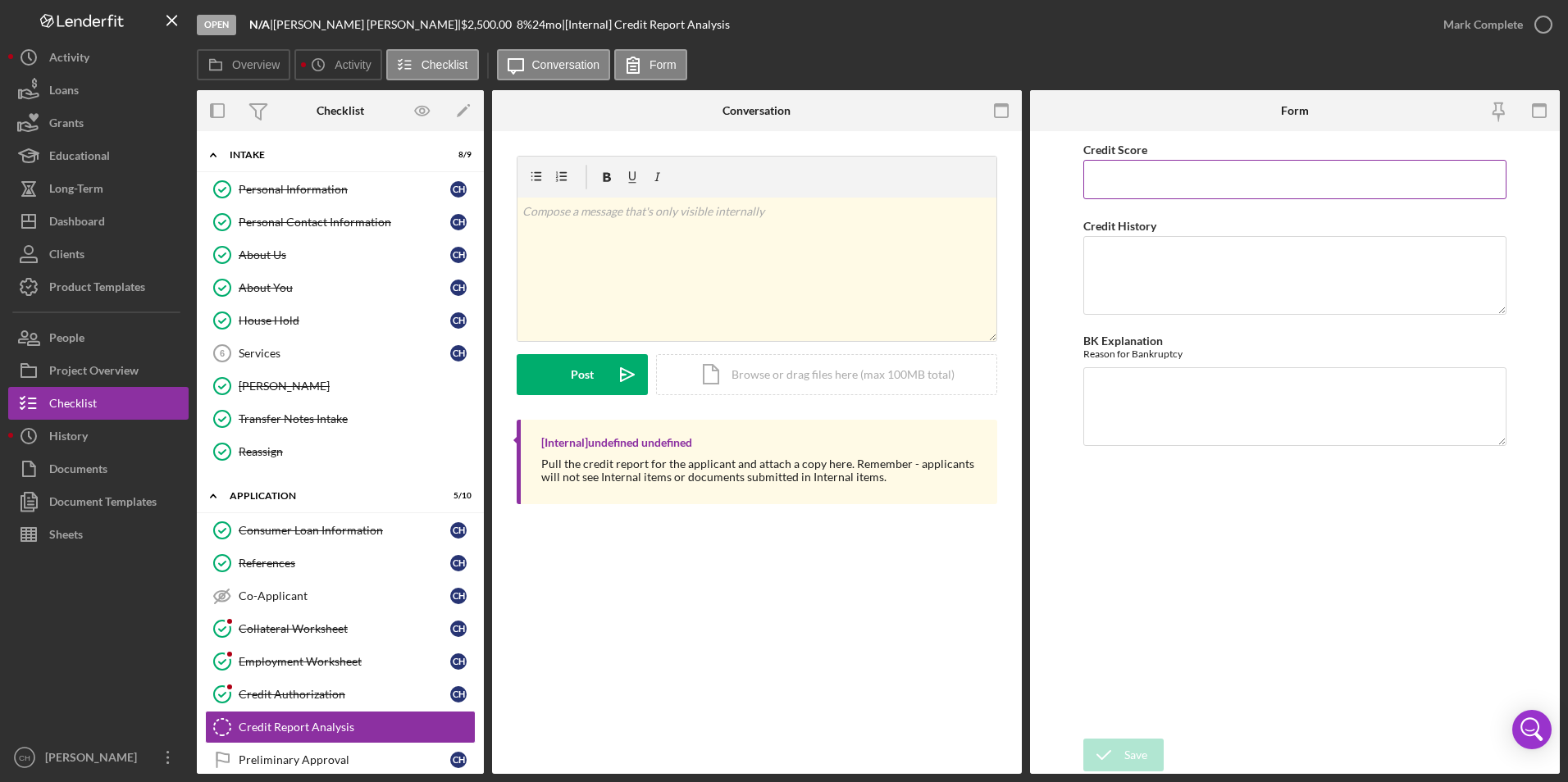
click at [1136, 179] on input "Credit Score" at bounding box center [1295, 180] width 424 height 40
type input "584"
type textarea "Does have some collections, and is disputing them."
type textarea "NA"
click at [1139, 753] on div "Save" at bounding box center [1136, 755] width 23 height 33
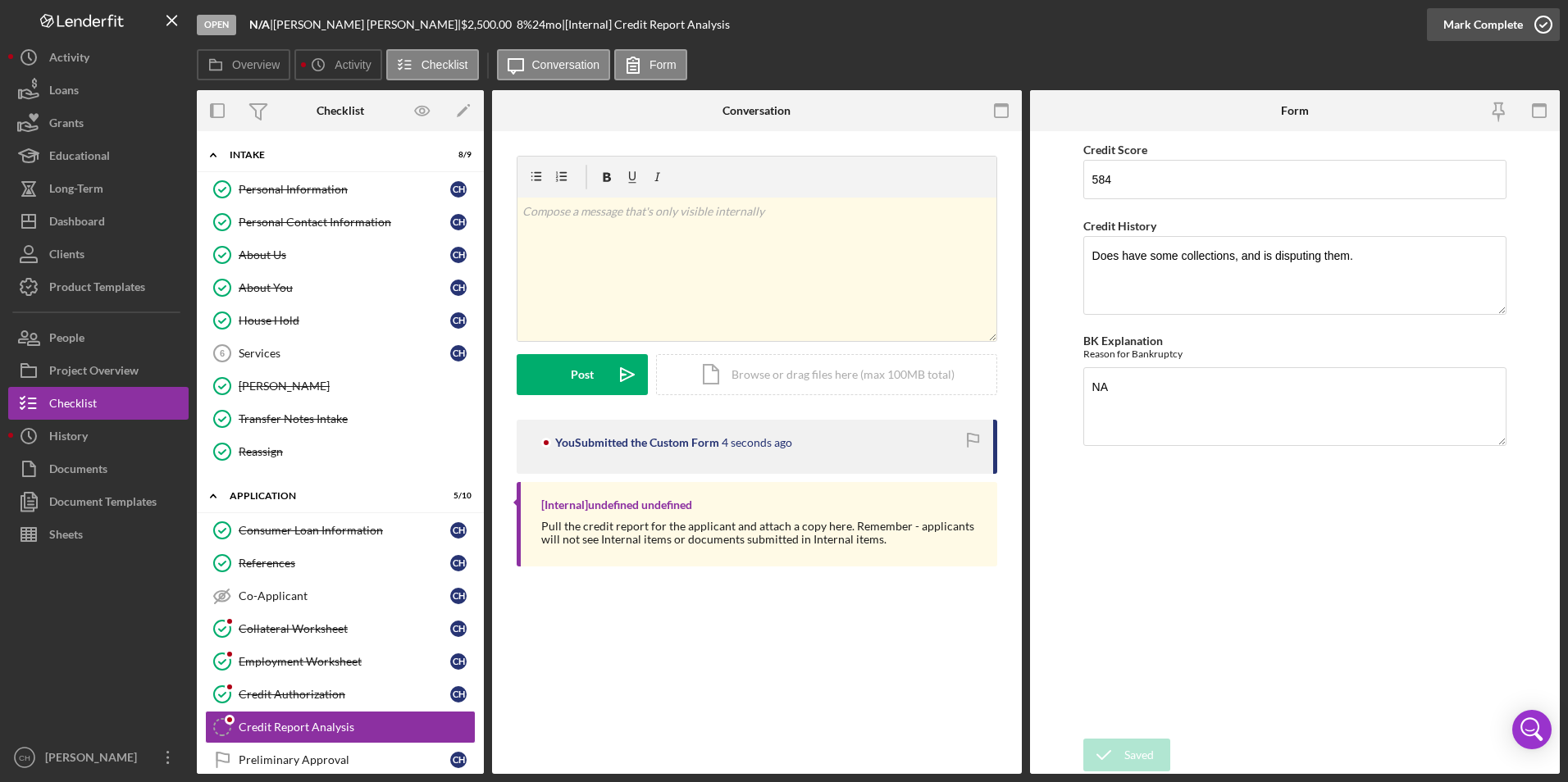
click at [1476, 22] on div "Mark Complete" at bounding box center [1483, 24] width 80 height 33
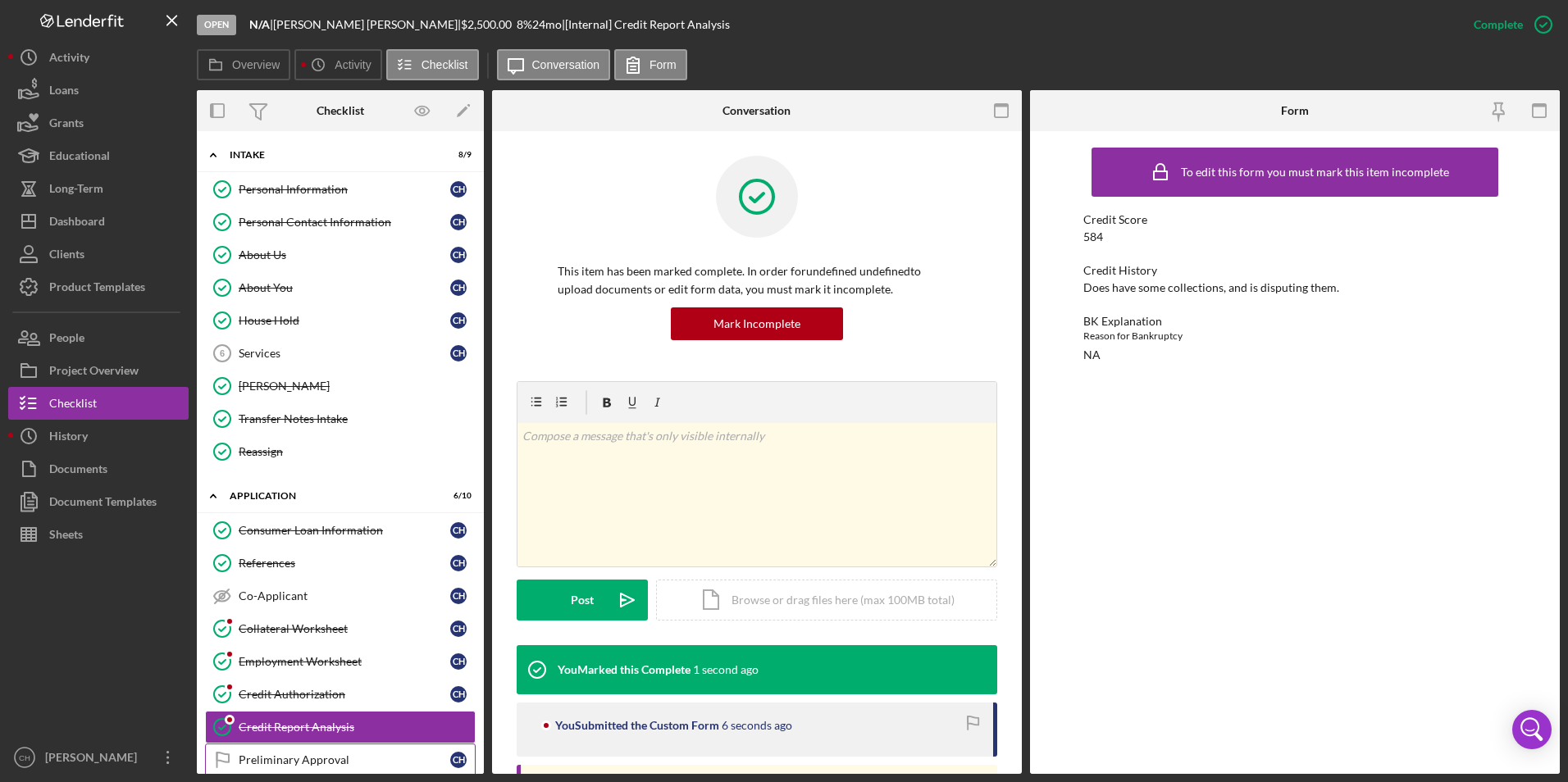
click at [274, 764] on div "Preliminary Approval" at bounding box center [344, 760] width 212 height 13
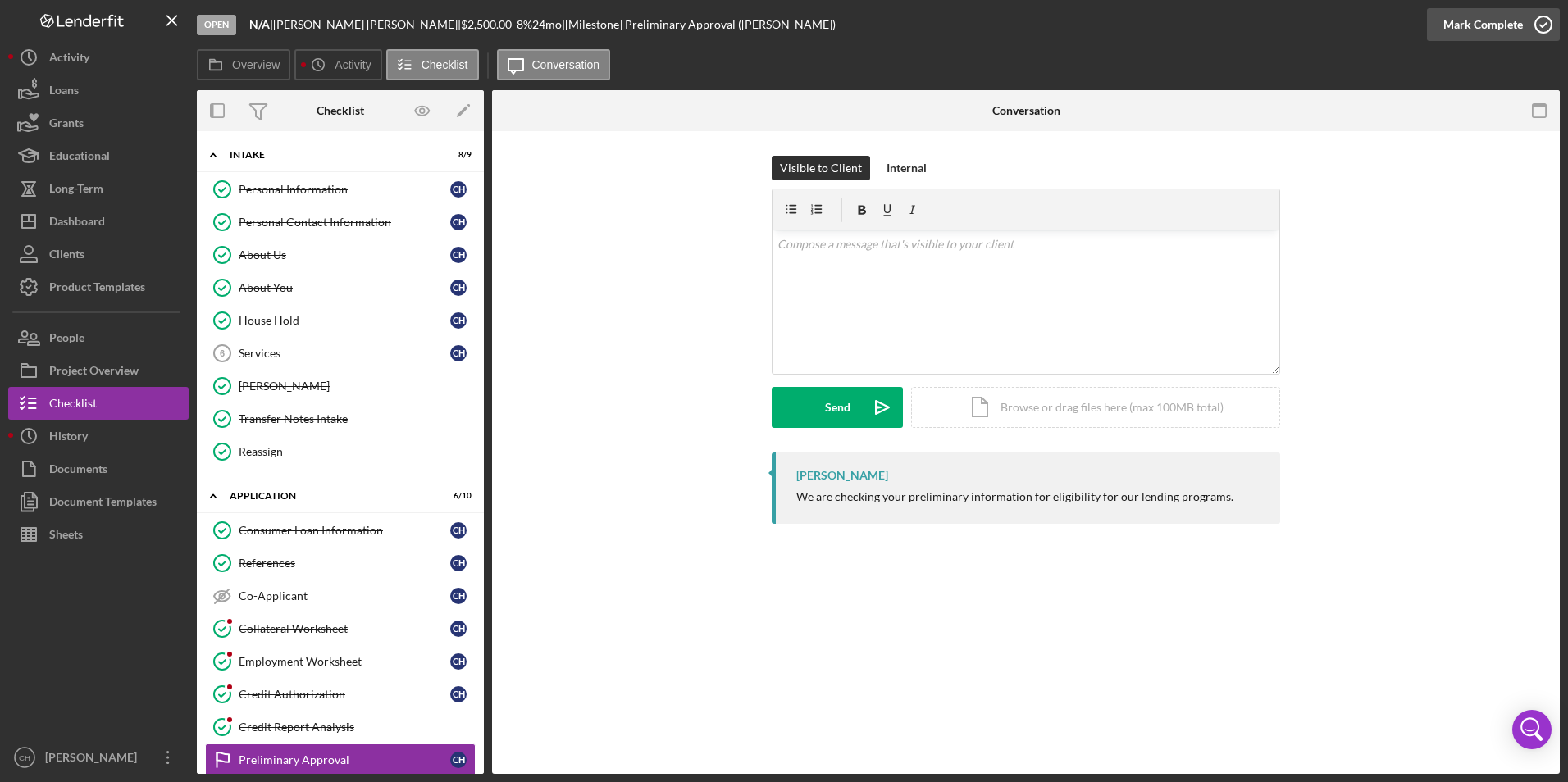
click at [1485, 26] on div "Mark Complete" at bounding box center [1483, 24] width 80 height 33
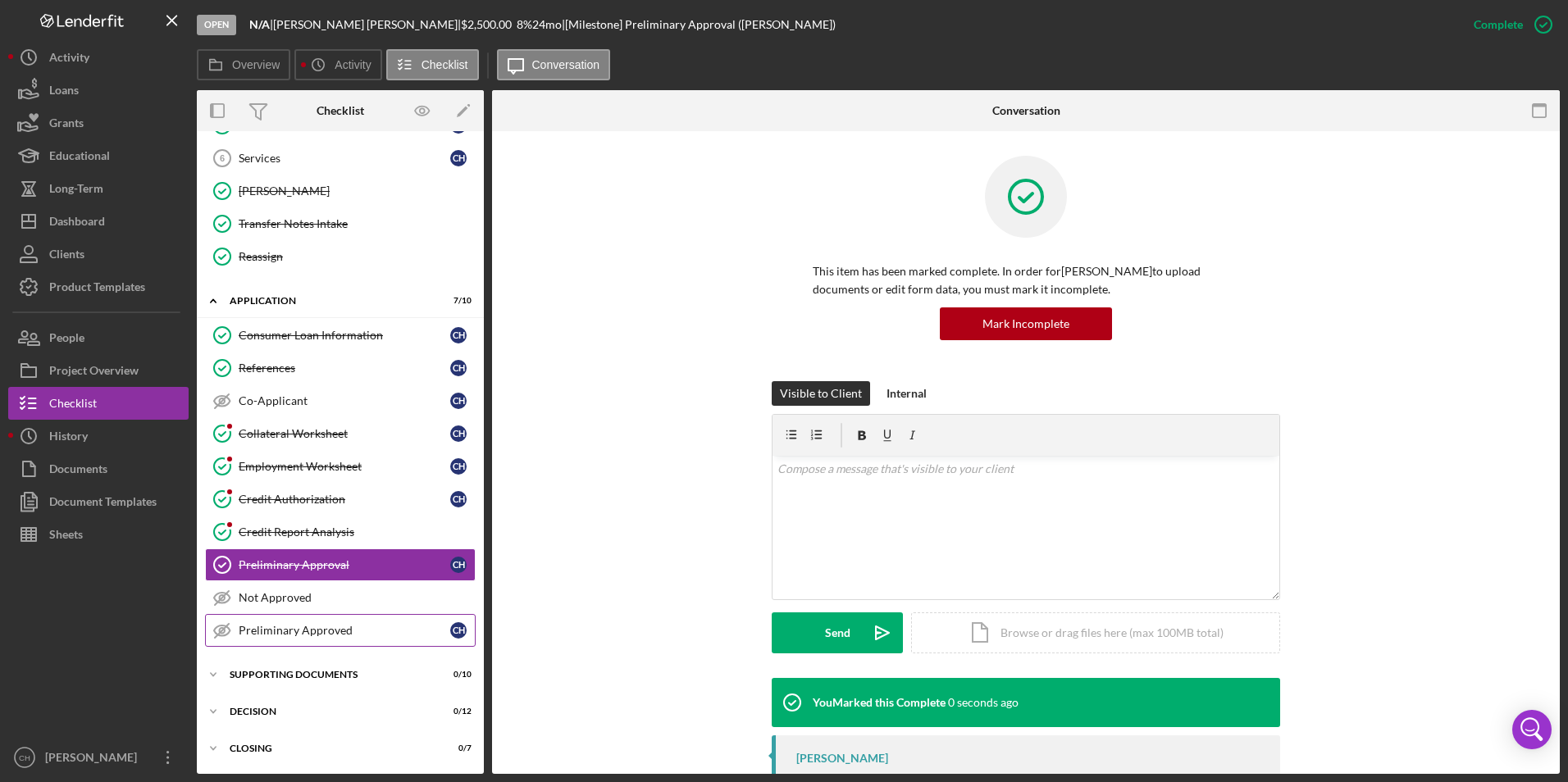
click at [280, 634] on div "Preliminary Approved" at bounding box center [344, 630] width 212 height 13
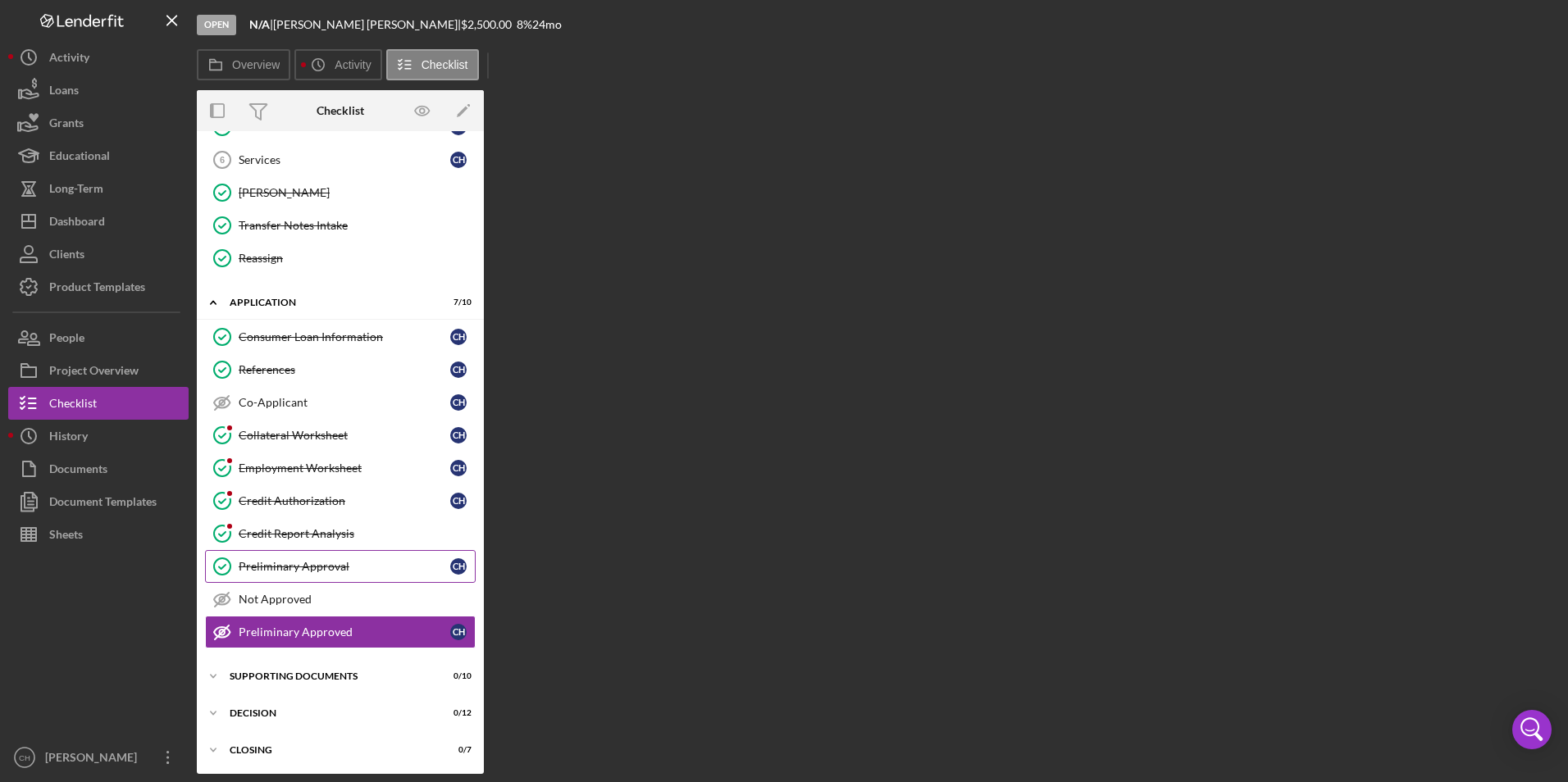
scroll to position [195, 0]
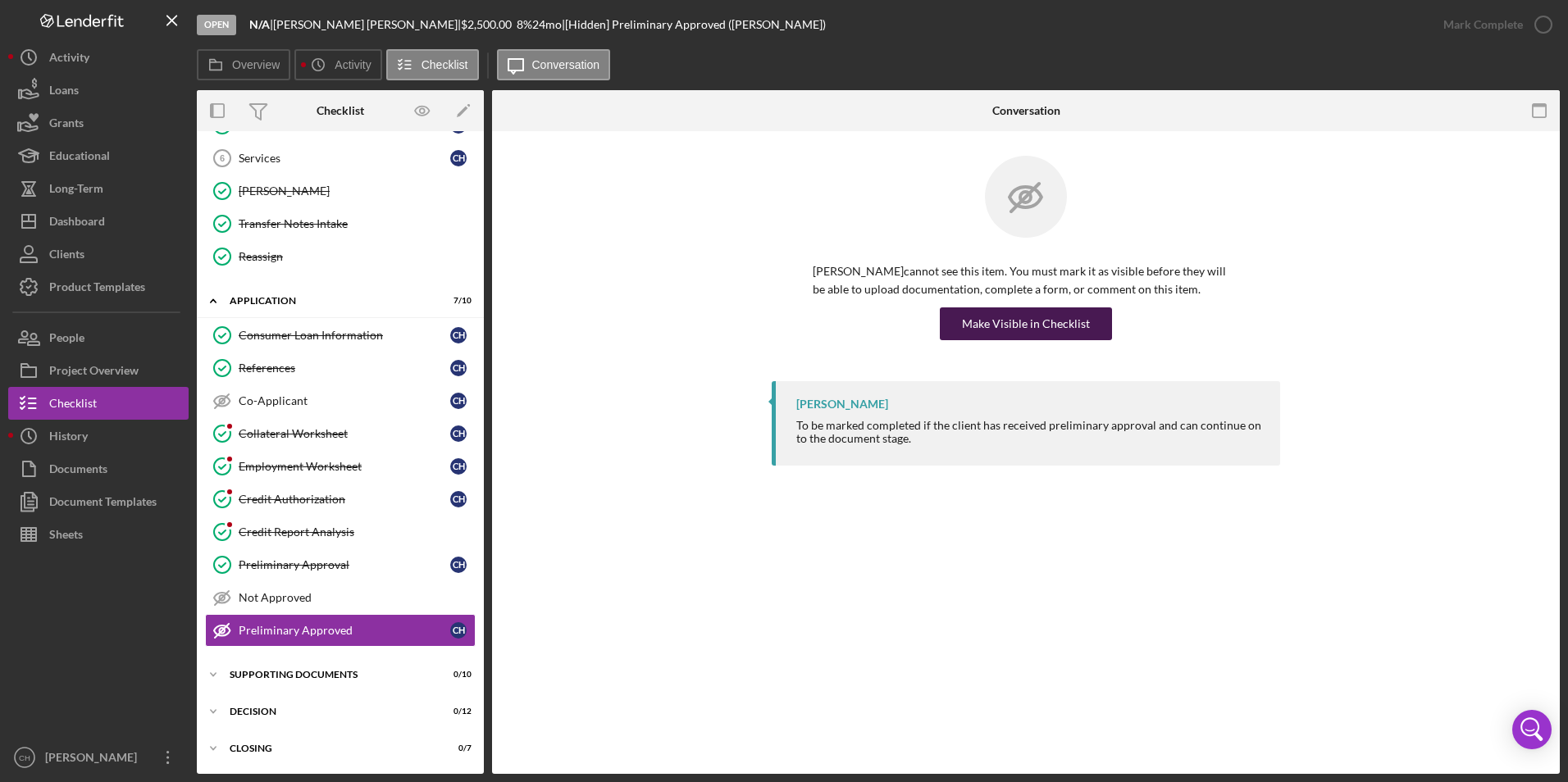
click at [1042, 323] on div "Make Visible in Checklist" at bounding box center [1026, 324] width 128 height 33
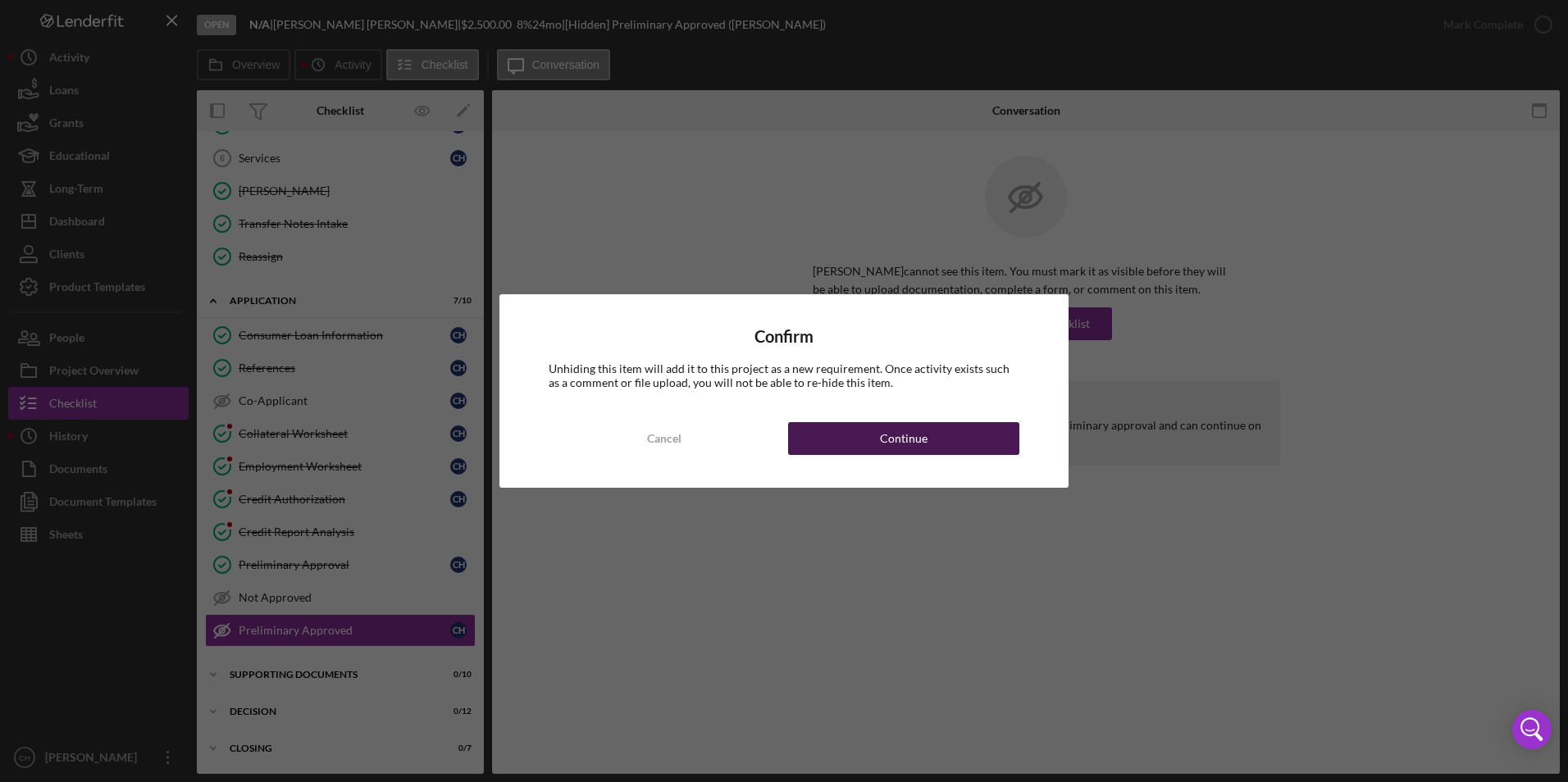
click at [957, 435] on button "Continue" at bounding box center [904, 439] width 232 height 33
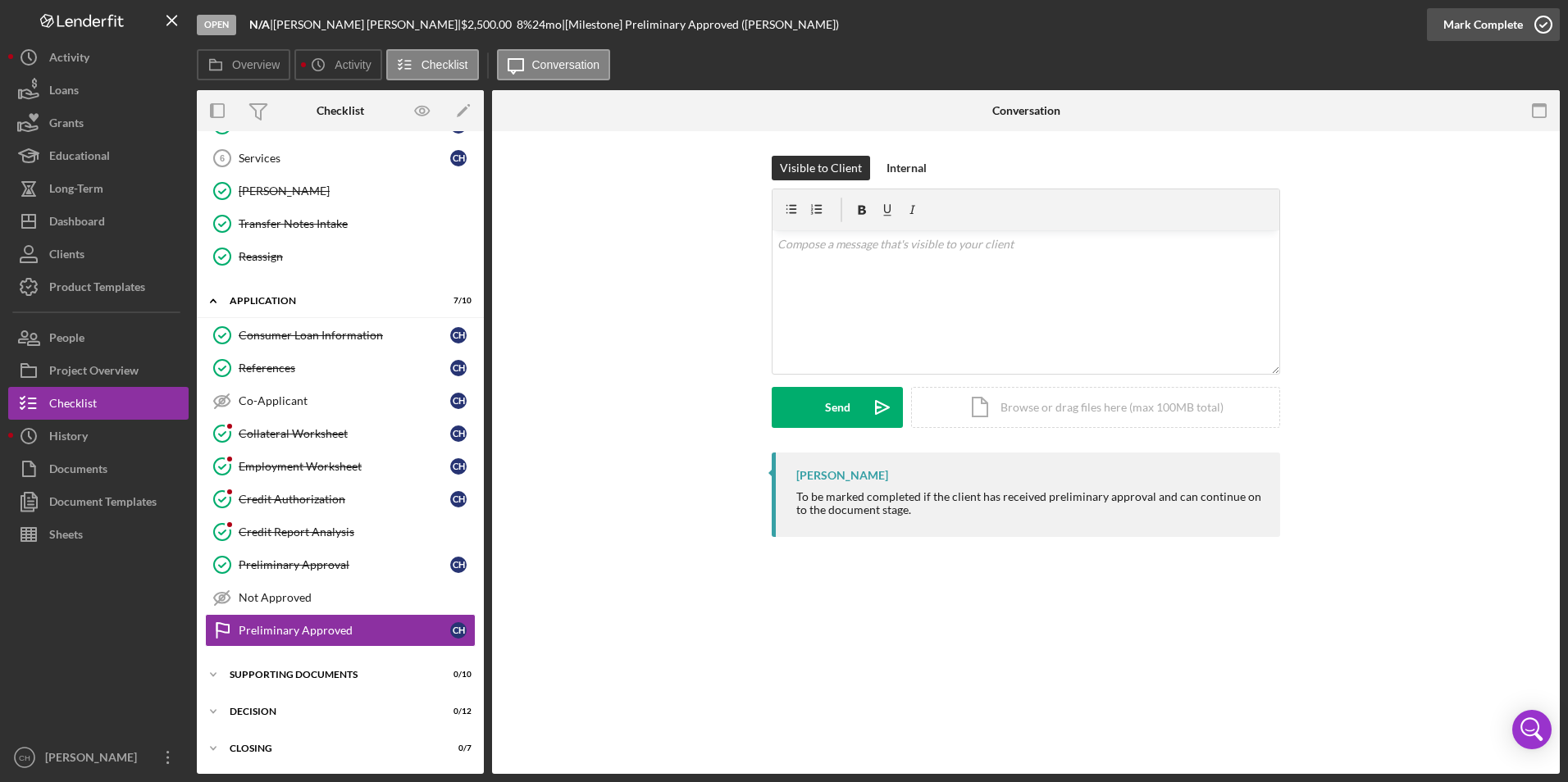
click at [1469, 22] on div "Mark Complete" at bounding box center [1483, 24] width 80 height 33
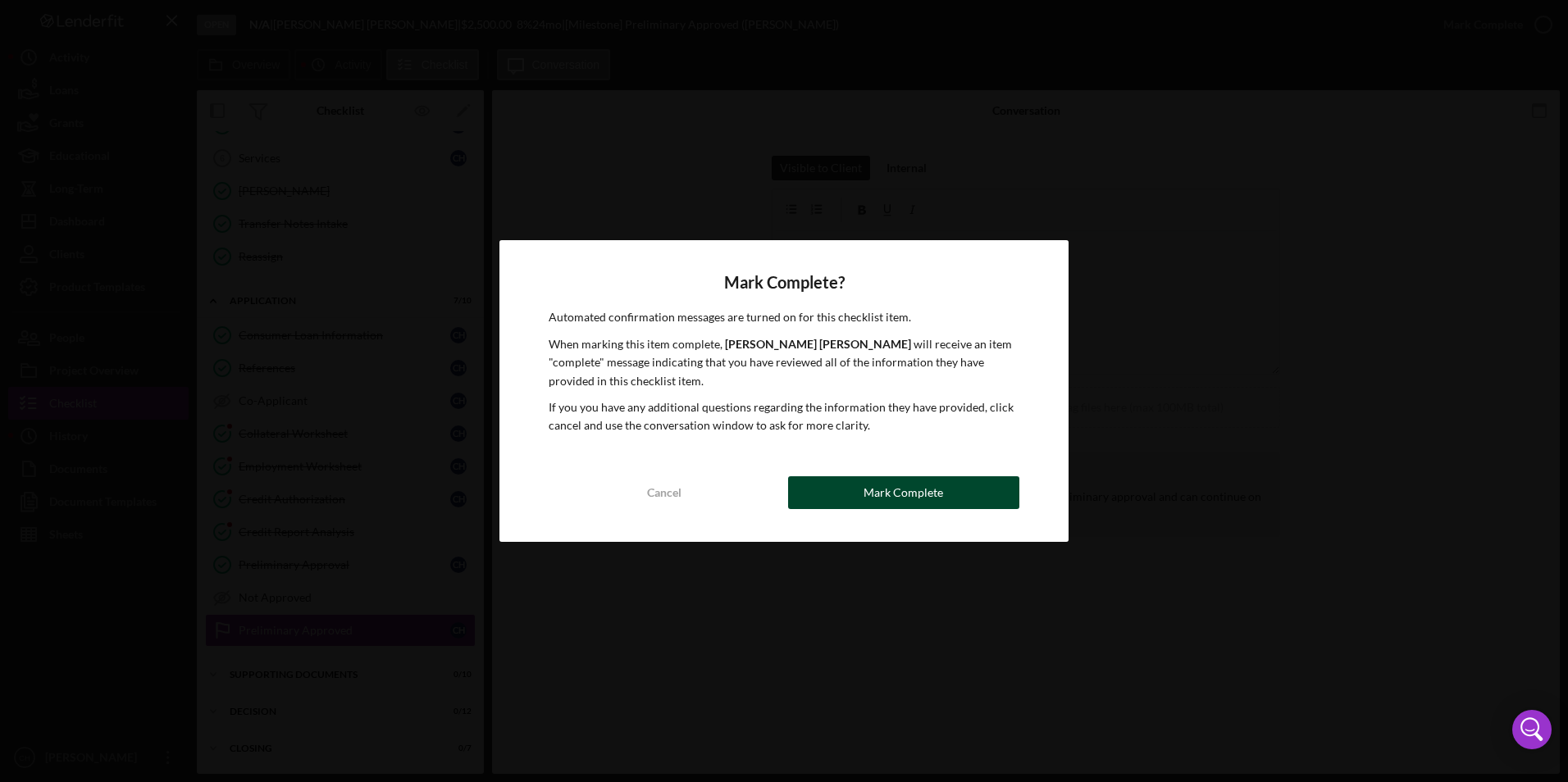
click at [907, 493] on div "Mark Complete" at bounding box center [903, 493] width 80 height 33
